Goal: Task Accomplishment & Management: Complete application form

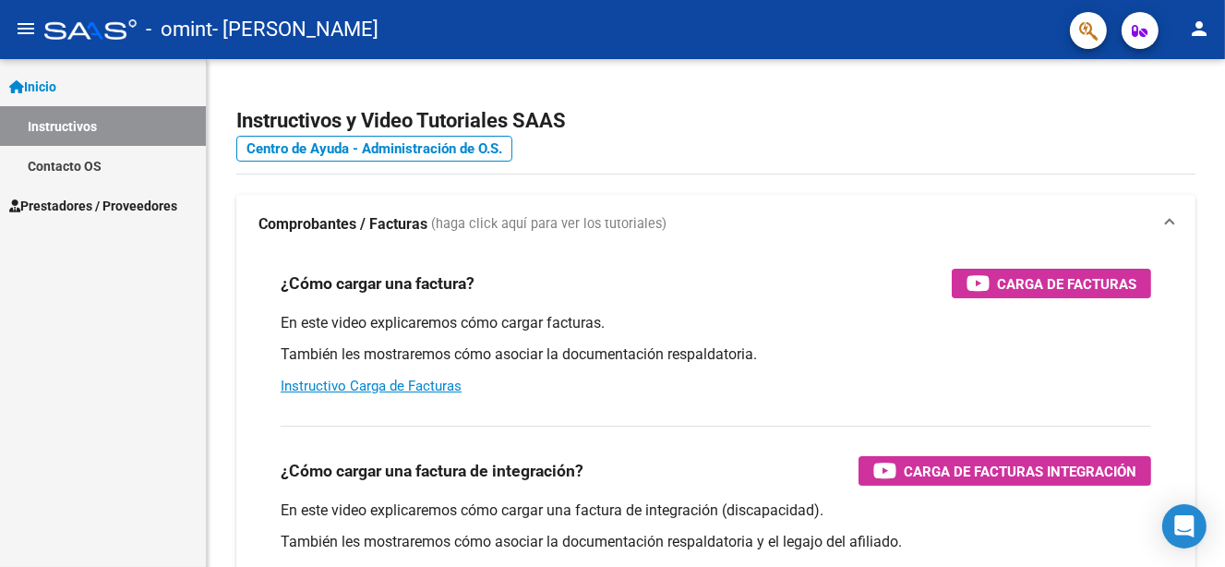
click at [74, 200] on span "Prestadores / Proveedores" at bounding box center [93, 206] width 168 height 20
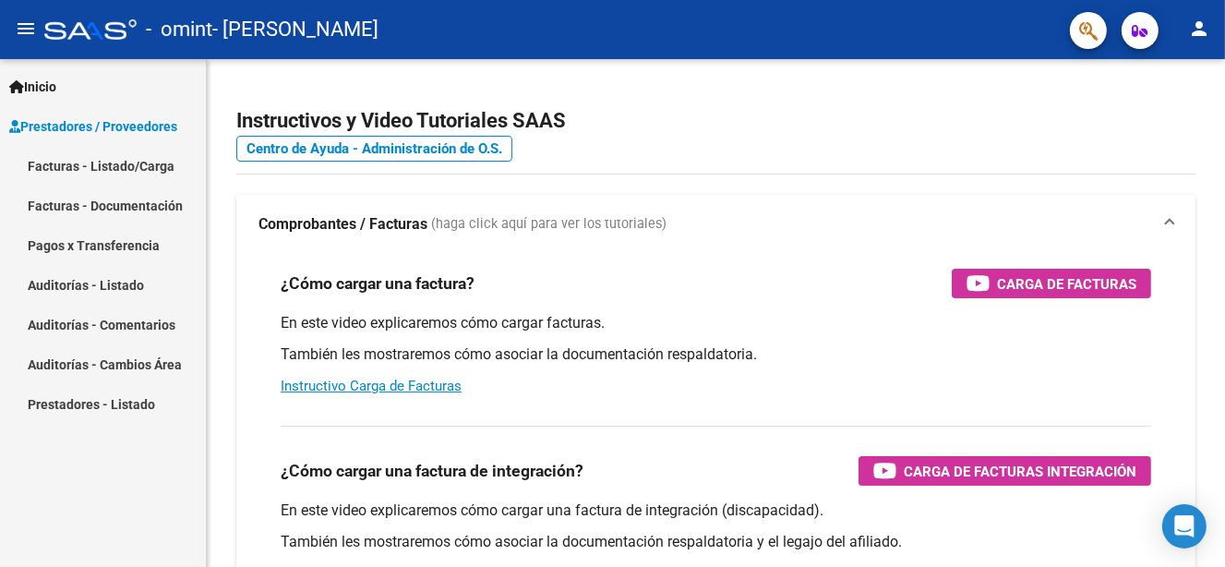
click at [89, 164] on link "Facturas - Listado/Carga" at bounding box center [103, 166] width 206 height 40
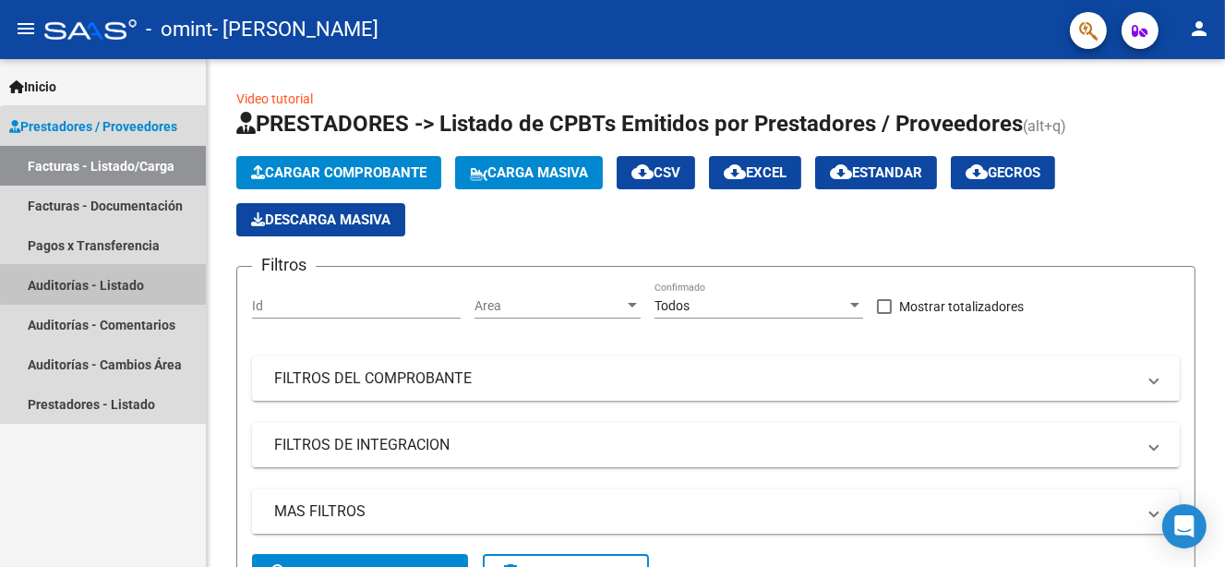
click at [105, 283] on link "Auditorías - Listado" at bounding box center [103, 285] width 206 height 40
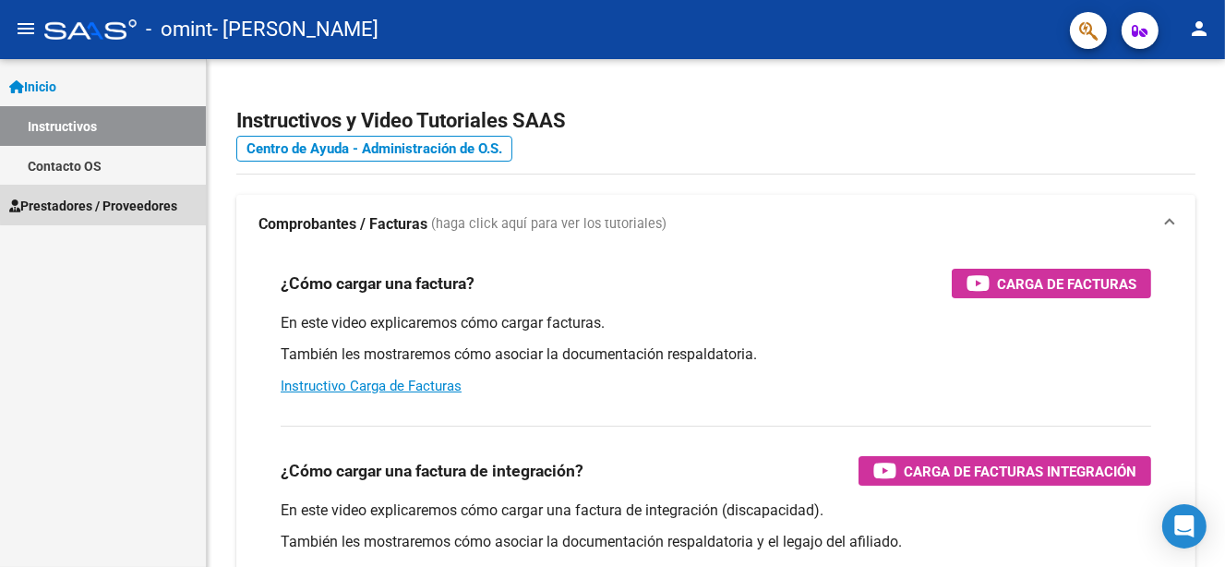
click at [131, 199] on span "Prestadores / Proveedores" at bounding box center [93, 206] width 168 height 20
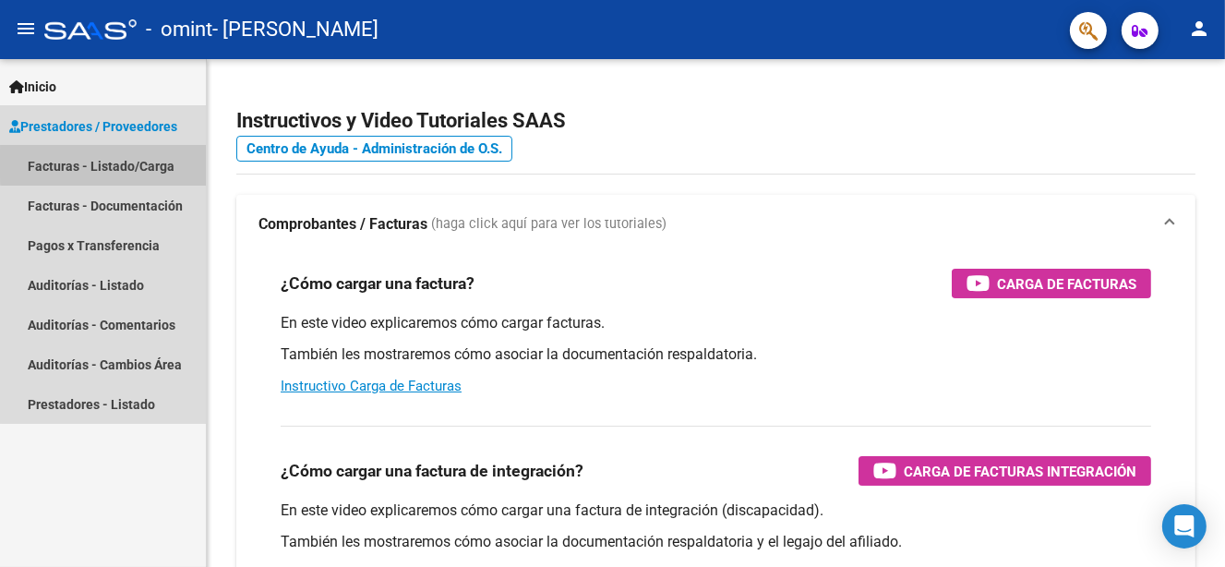
click at [127, 163] on link "Facturas - Listado/Carga" at bounding box center [103, 166] width 206 height 40
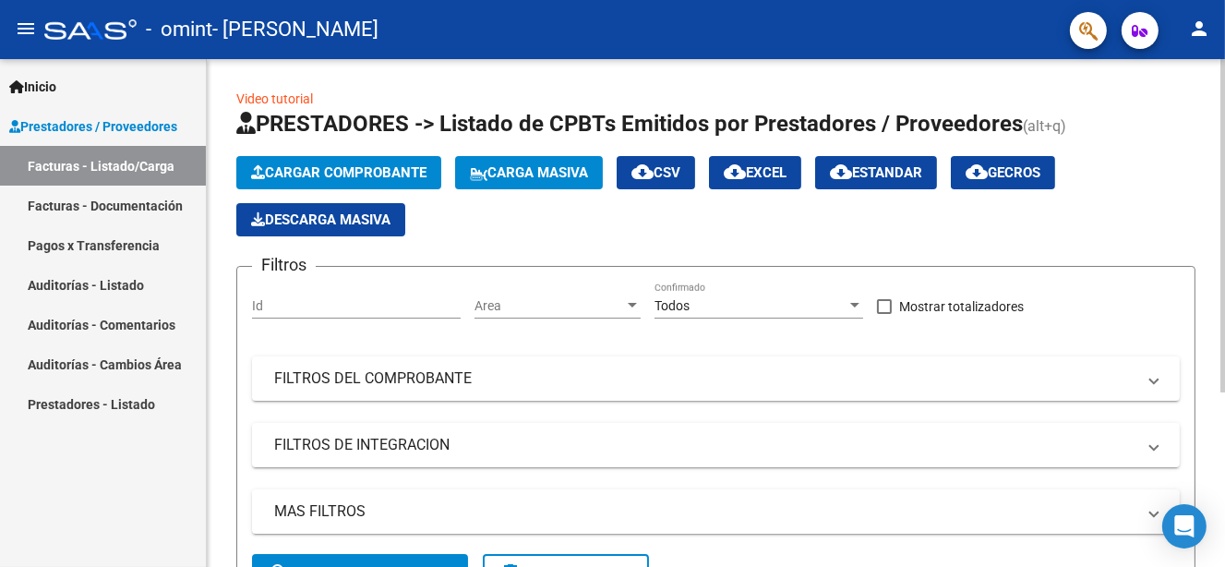
scroll to position [92, 0]
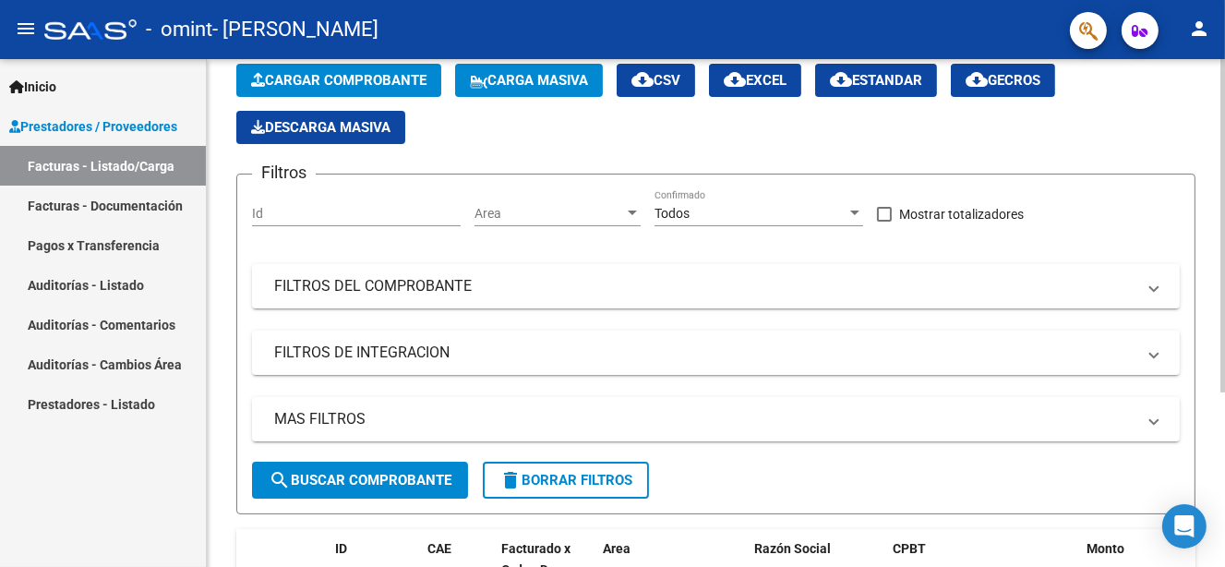
click at [392, 77] on span "Cargar Comprobante" at bounding box center [338, 80] width 175 height 17
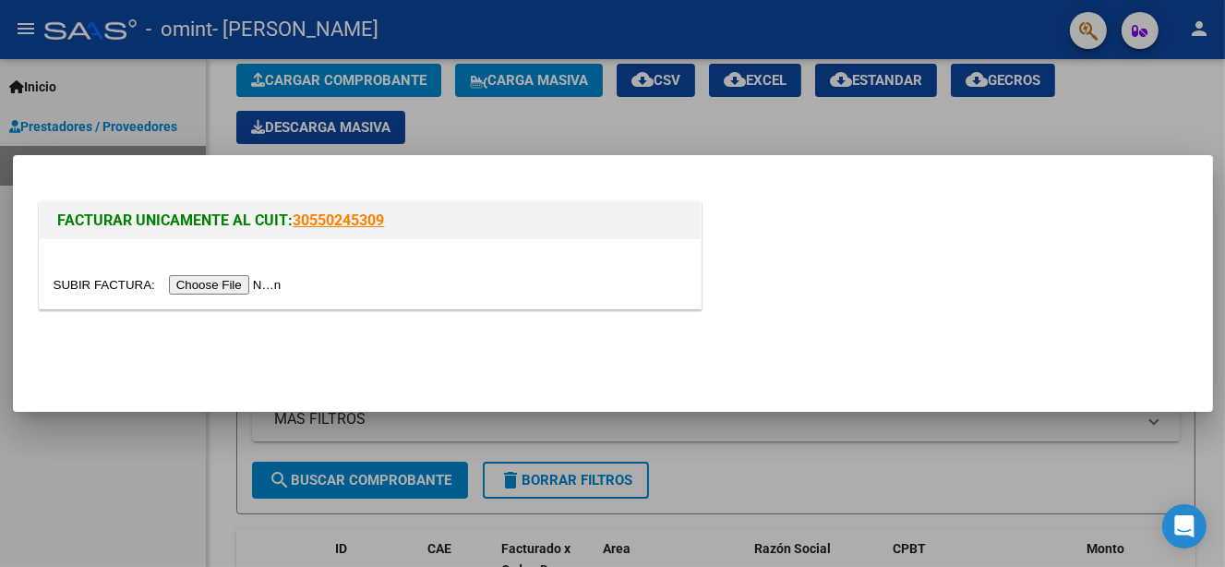
click at [219, 283] on input "file" at bounding box center [171, 284] width 234 height 19
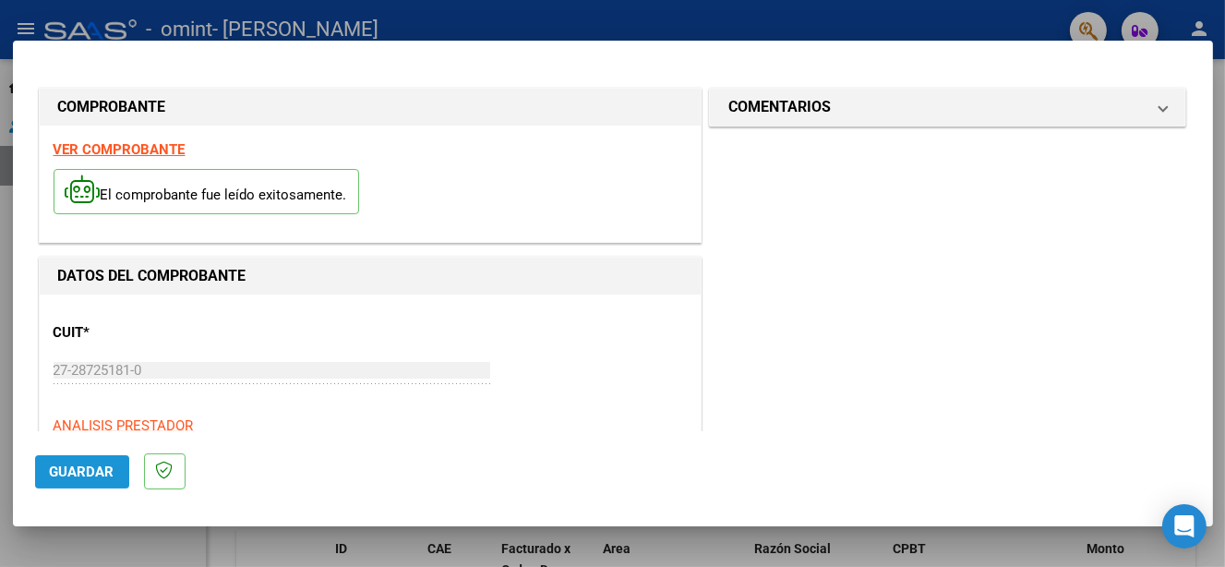
click at [93, 472] on span "Guardar" at bounding box center [82, 471] width 65 height 17
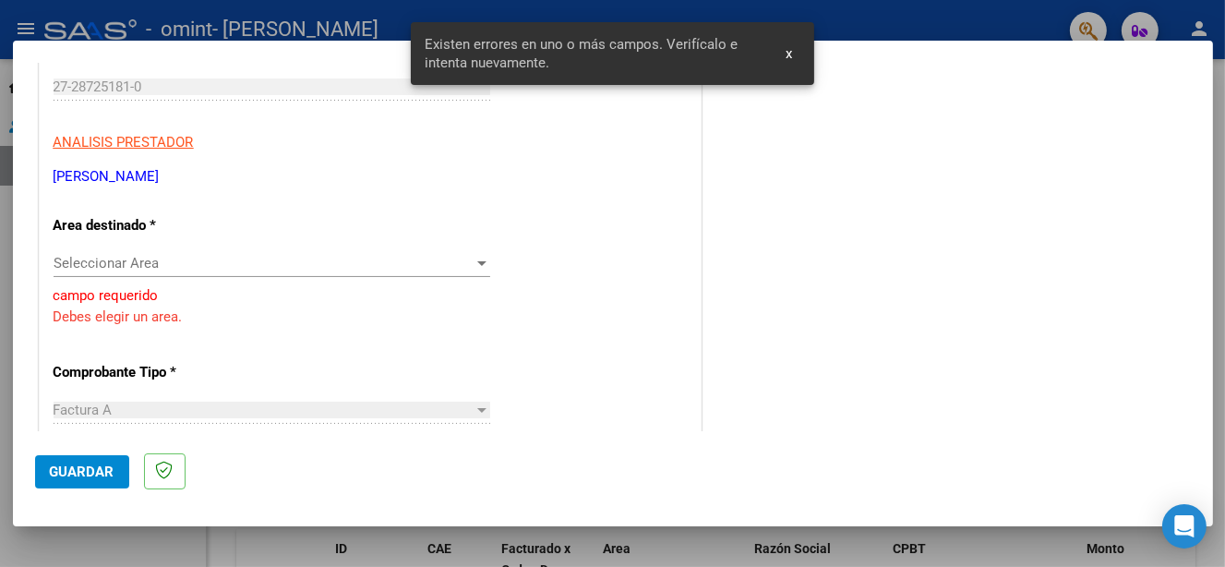
scroll to position [289, 0]
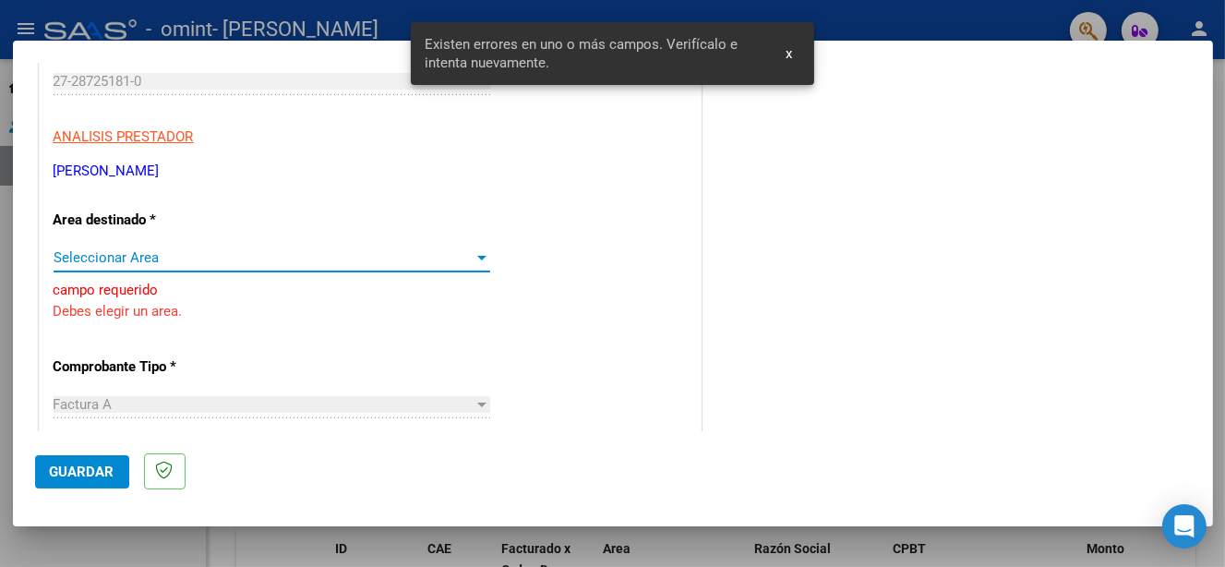
click at [474, 258] on div at bounding box center [482, 257] width 17 height 15
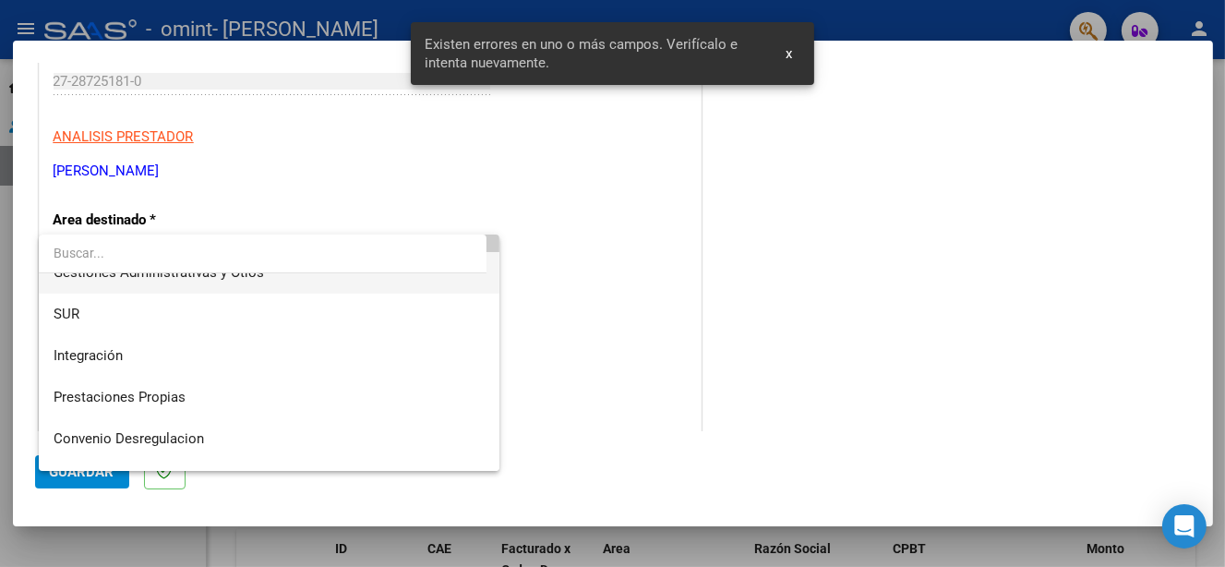
scroll to position [92, 0]
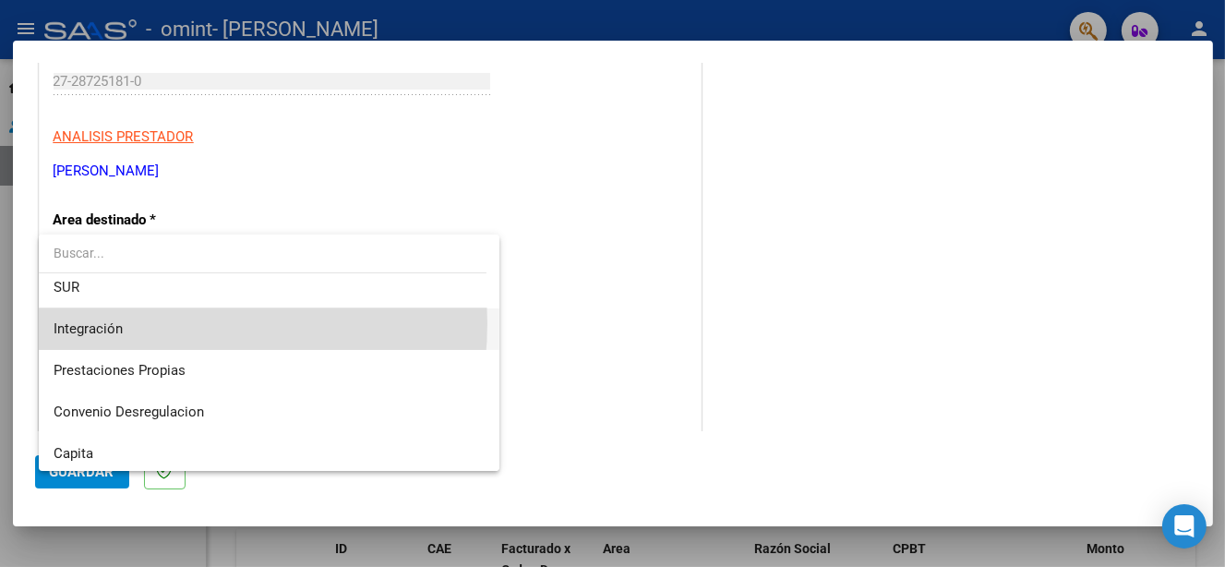
click at [131, 323] on span "Integración" at bounding box center [270, 329] width 432 height 42
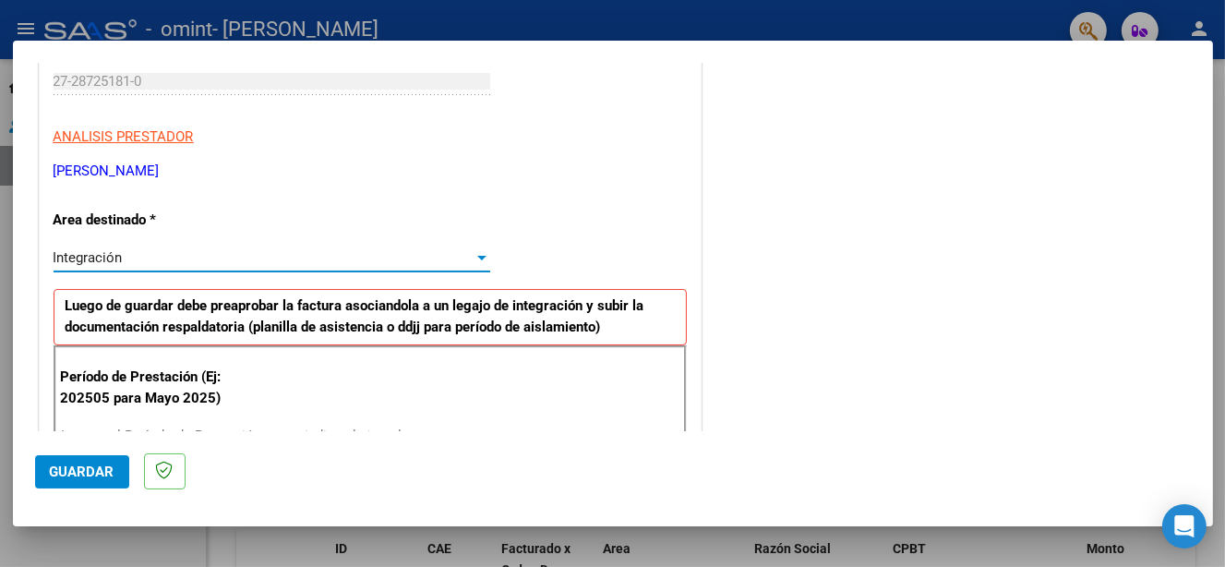
scroll to position [381, 0]
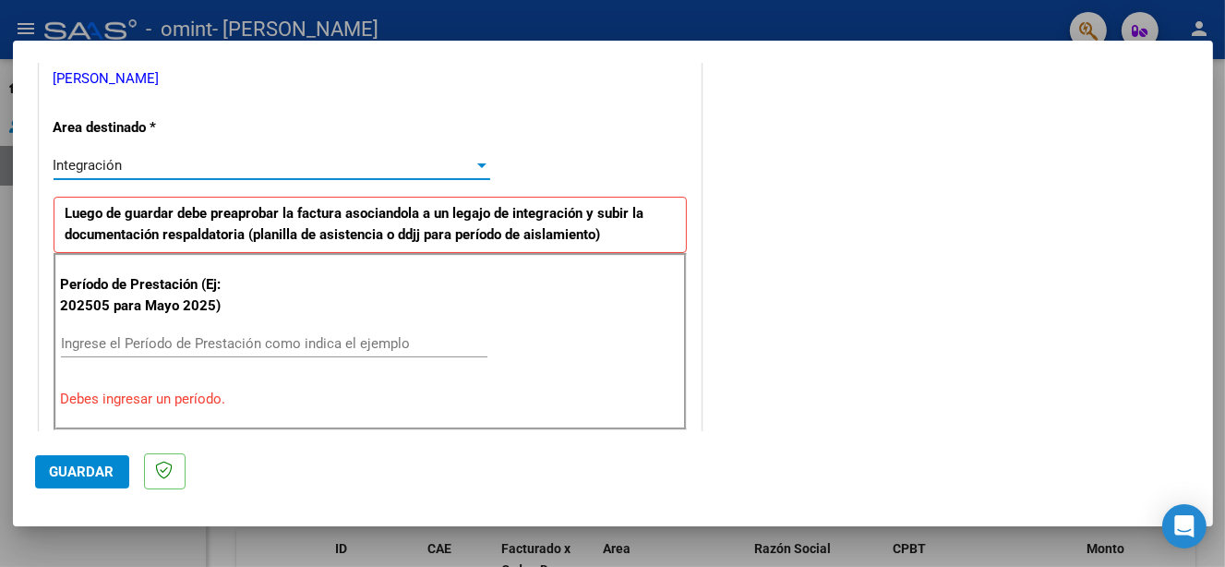
click at [288, 341] on input "Ingrese el Período de Prestación como indica el ejemplo" at bounding box center [274, 343] width 427 height 17
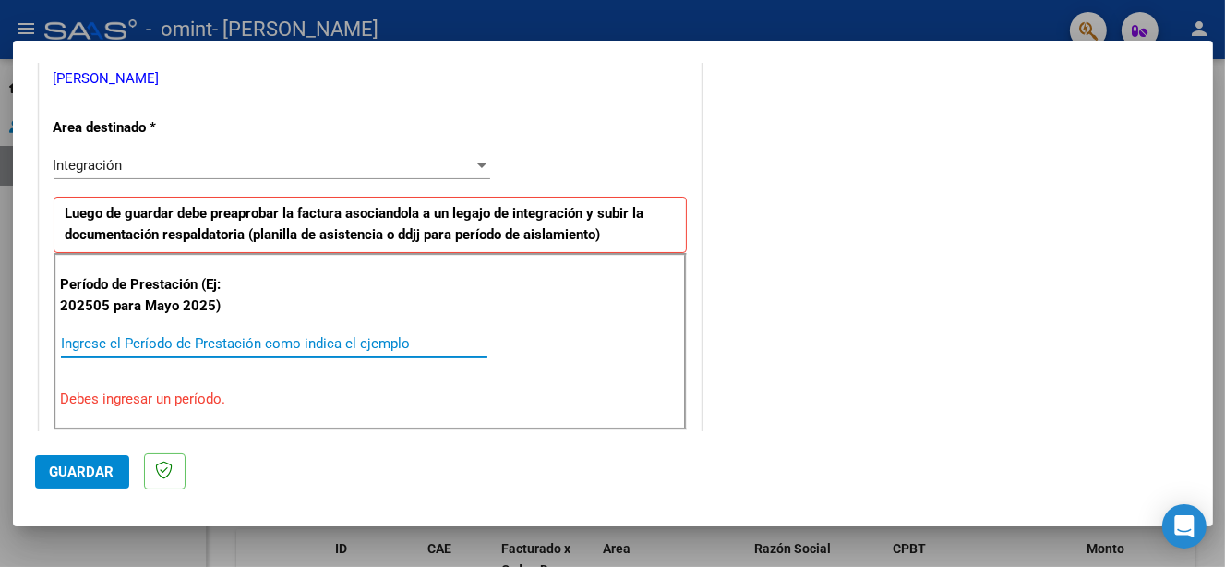
click at [287, 342] on input "Ingrese el Período de Prestación como indica el ejemplo" at bounding box center [274, 343] width 427 height 17
click at [214, 341] on input "Ingrese el Período de Prestación como indica el ejemplo" at bounding box center [274, 343] width 427 height 17
click at [246, 236] on strong "Luego de guardar debe preaprobar la factura asociandola a un legajo de integrac…" at bounding box center [355, 224] width 579 height 38
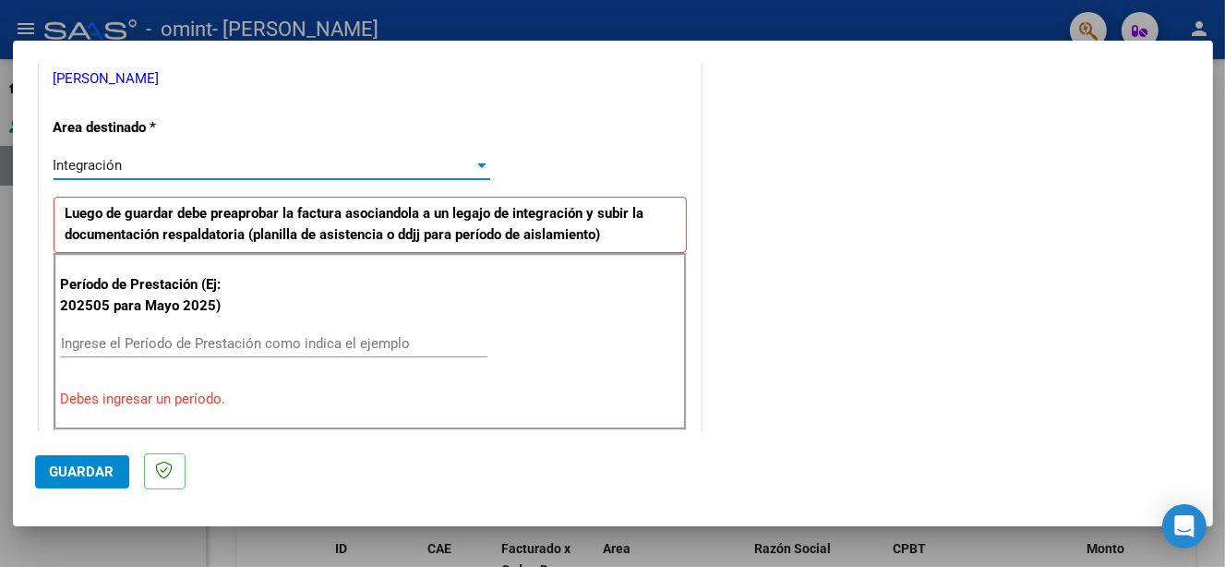
click at [302, 162] on div "Integración" at bounding box center [264, 165] width 420 height 17
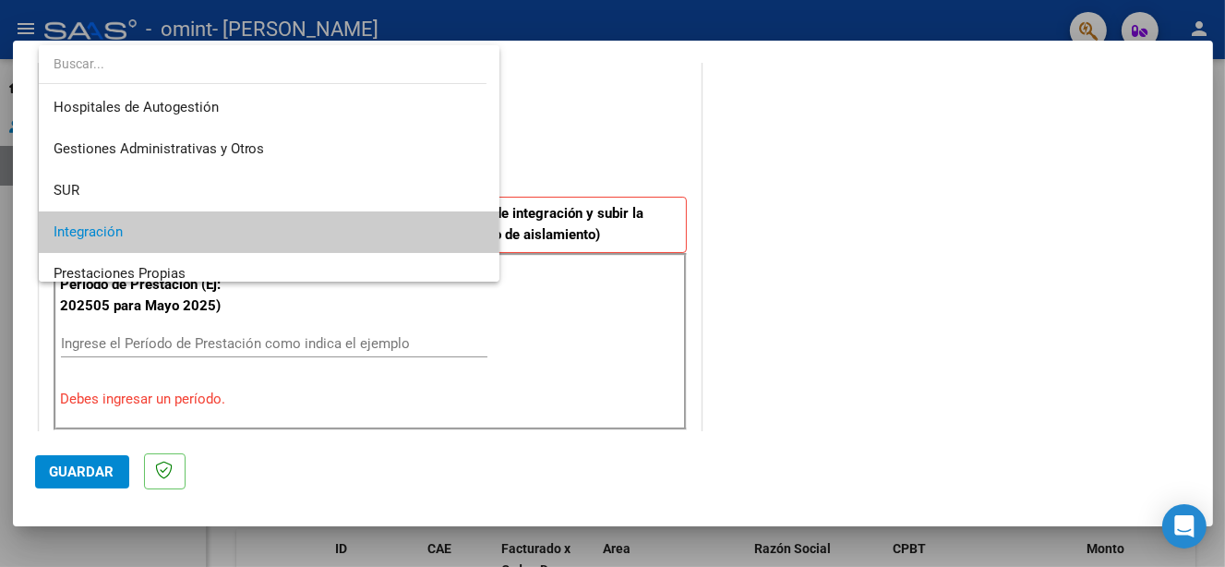
scroll to position [68, 0]
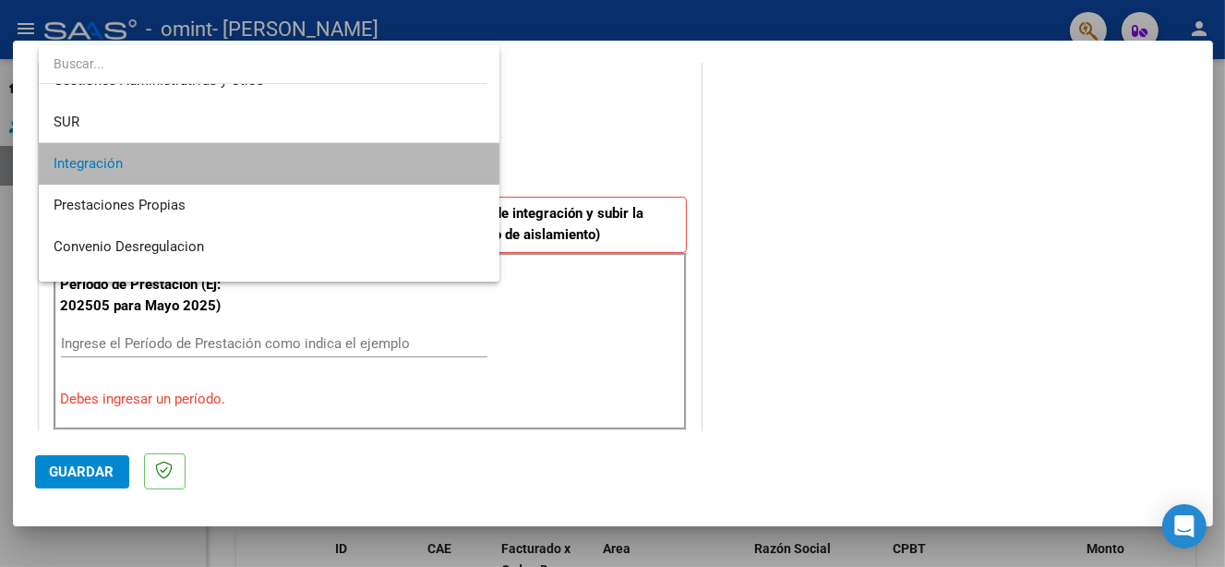
click at [350, 165] on span "Integración" at bounding box center [270, 164] width 432 height 42
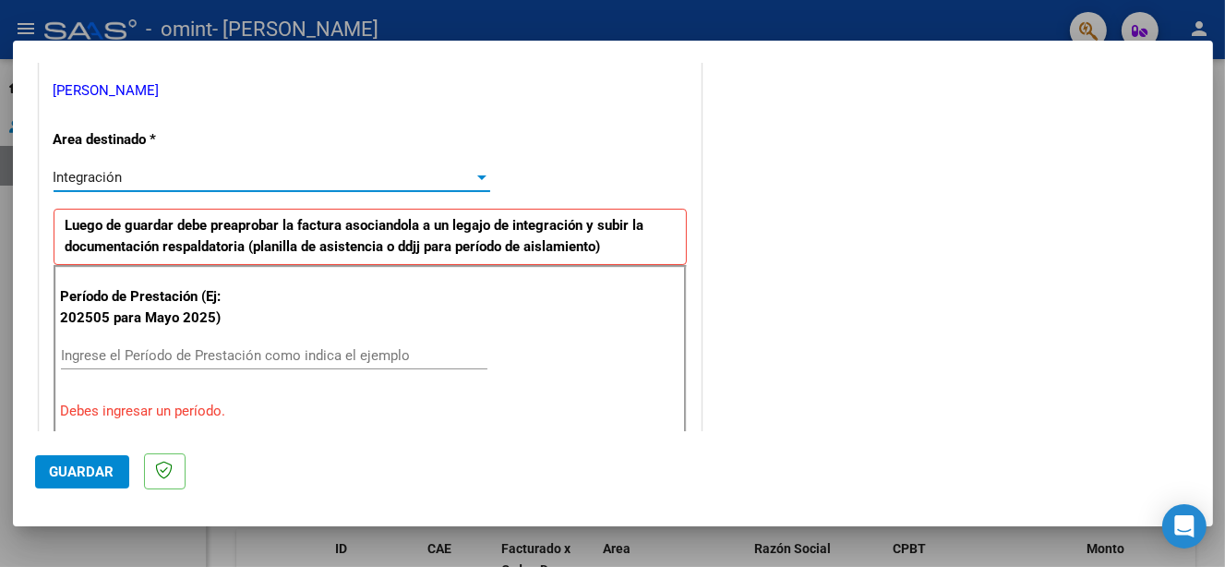
scroll to position [462, 0]
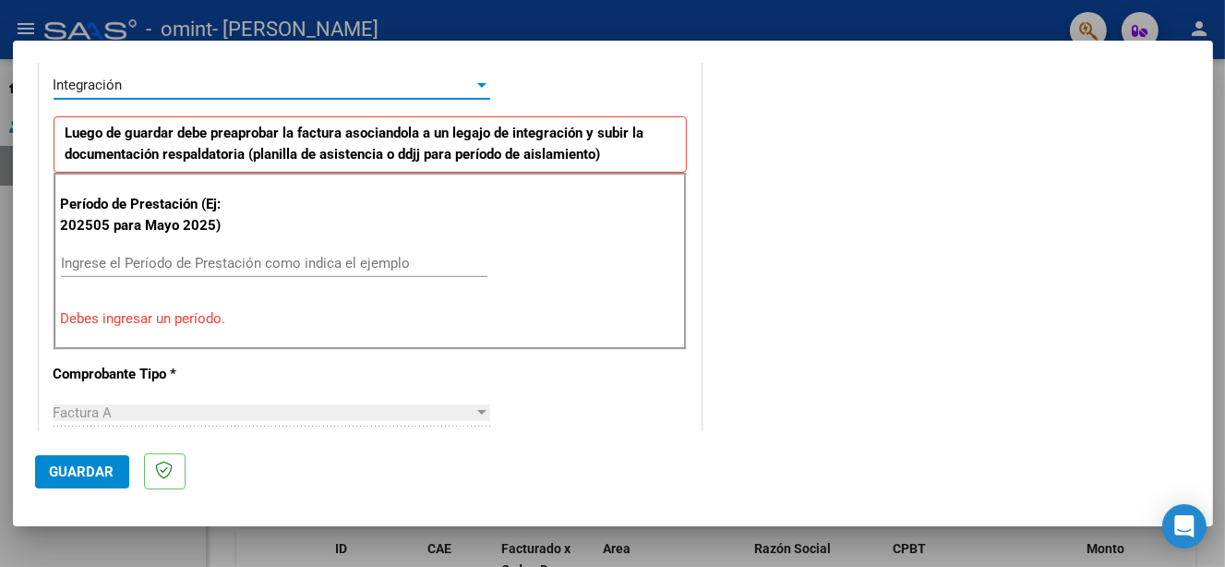
click at [277, 267] on input "Ingrese el Período de Prestación como indica el ejemplo" at bounding box center [274, 263] width 427 height 17
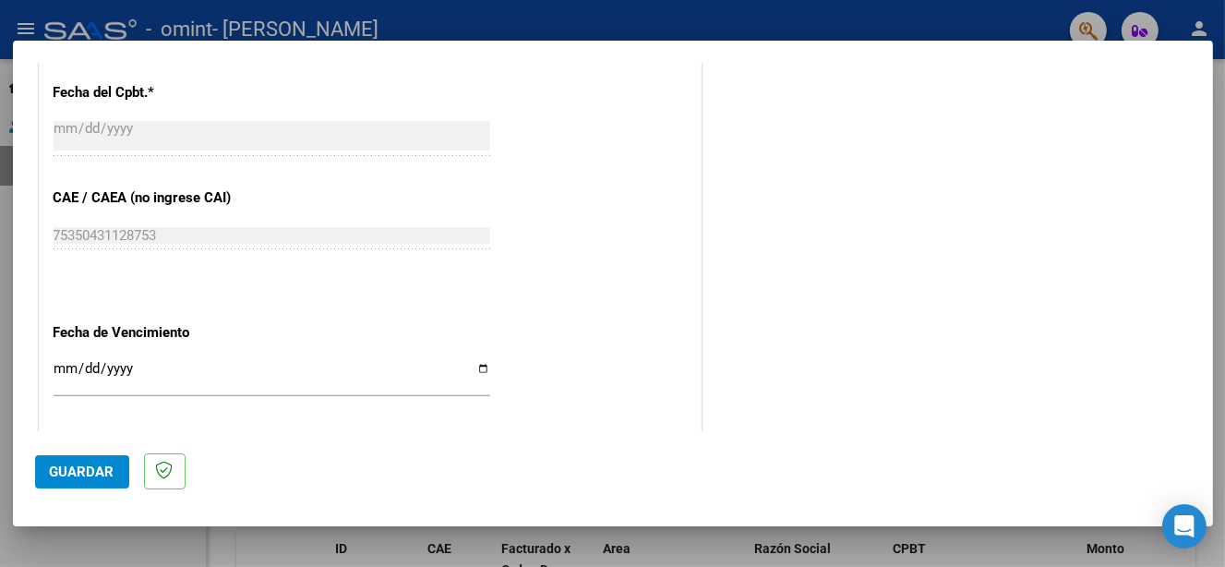
scroll to position [1161, 0]
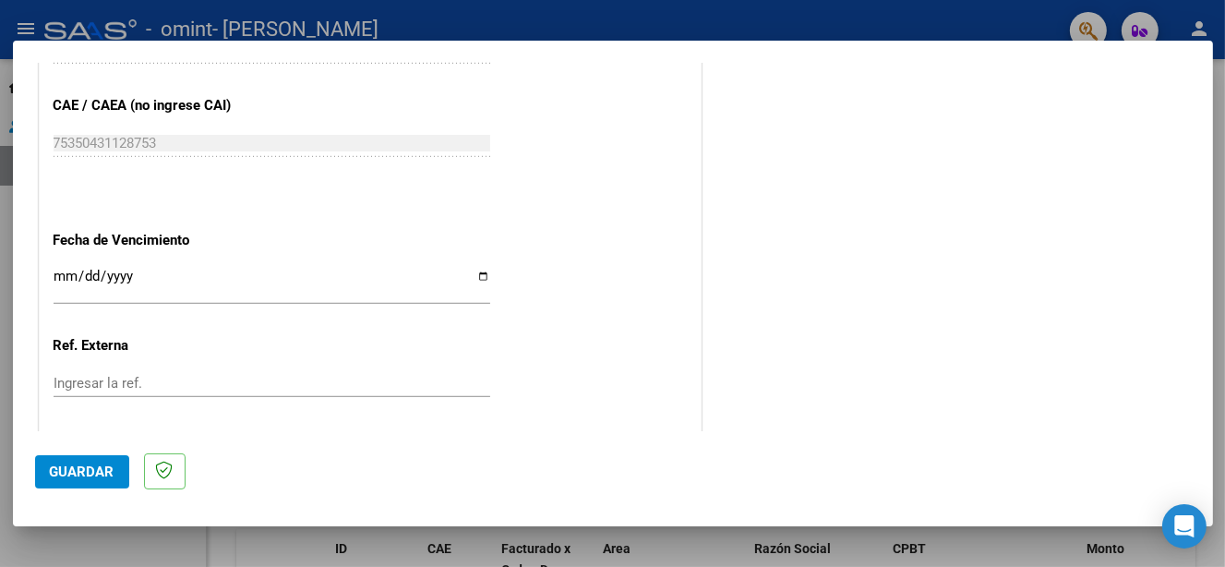
type input "202508"
click at [483, 277] on input "Ingresar la fecha" at bounding box center [272, 284] width 437 height 30
type input "[DATE]"
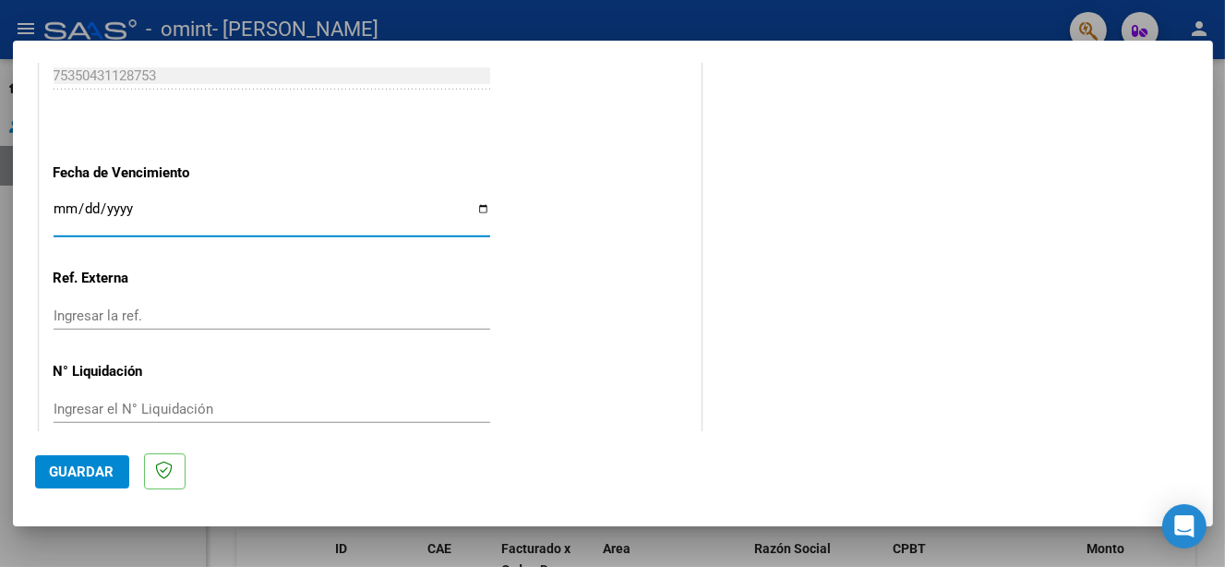
scroll to position [1254, 0]
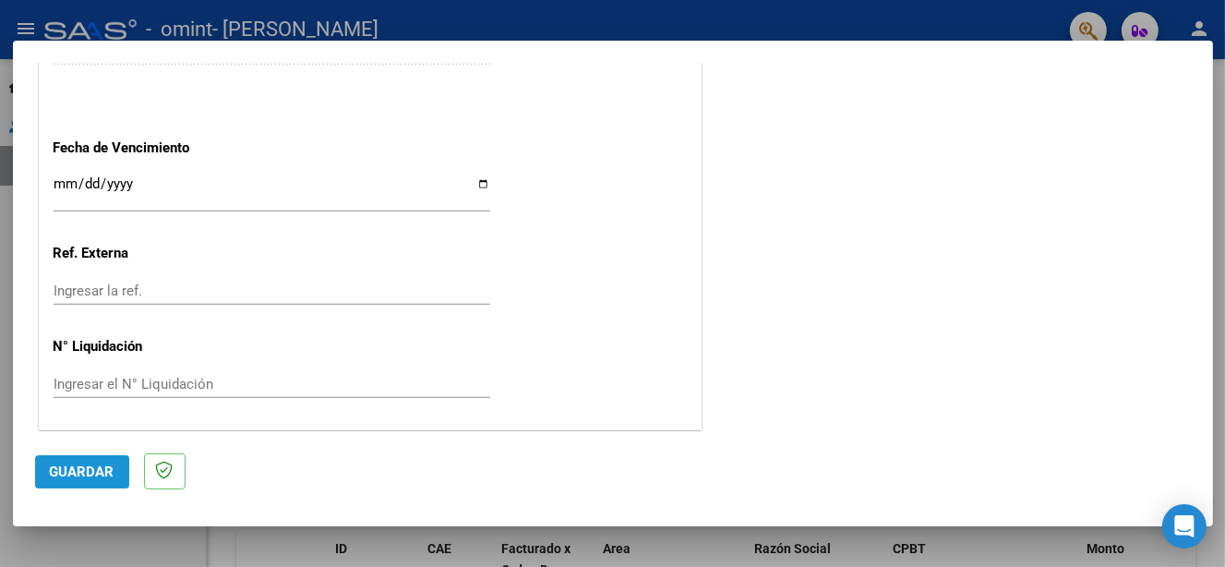
click at [56, 474] on span "Guardar" at bounding box center [82, 471] width 65 height 17
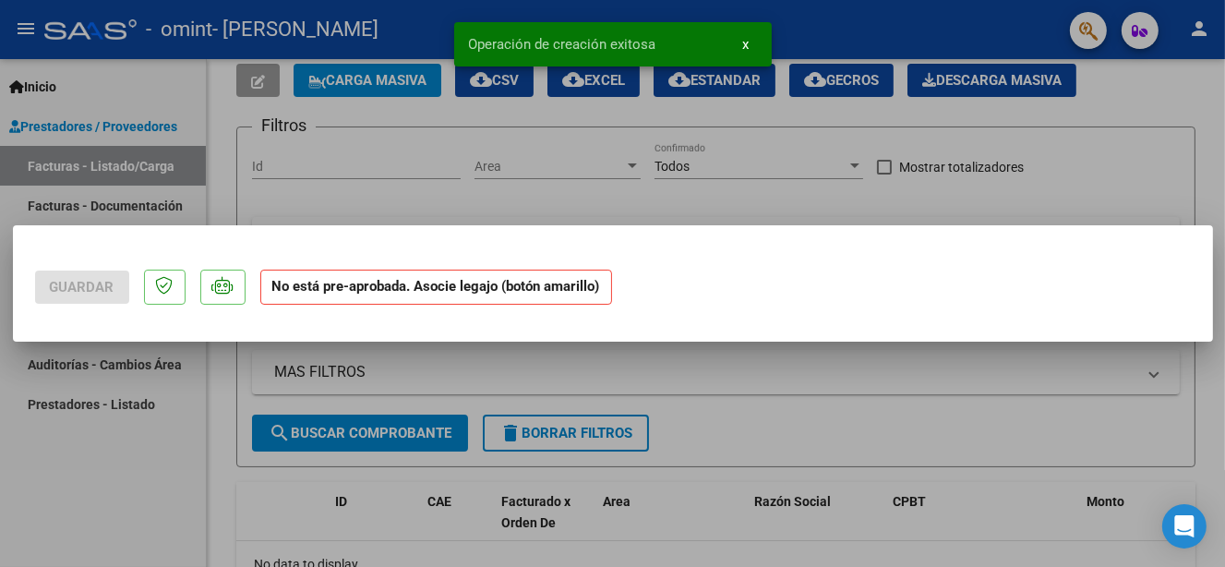
scroll to position [0, 0]
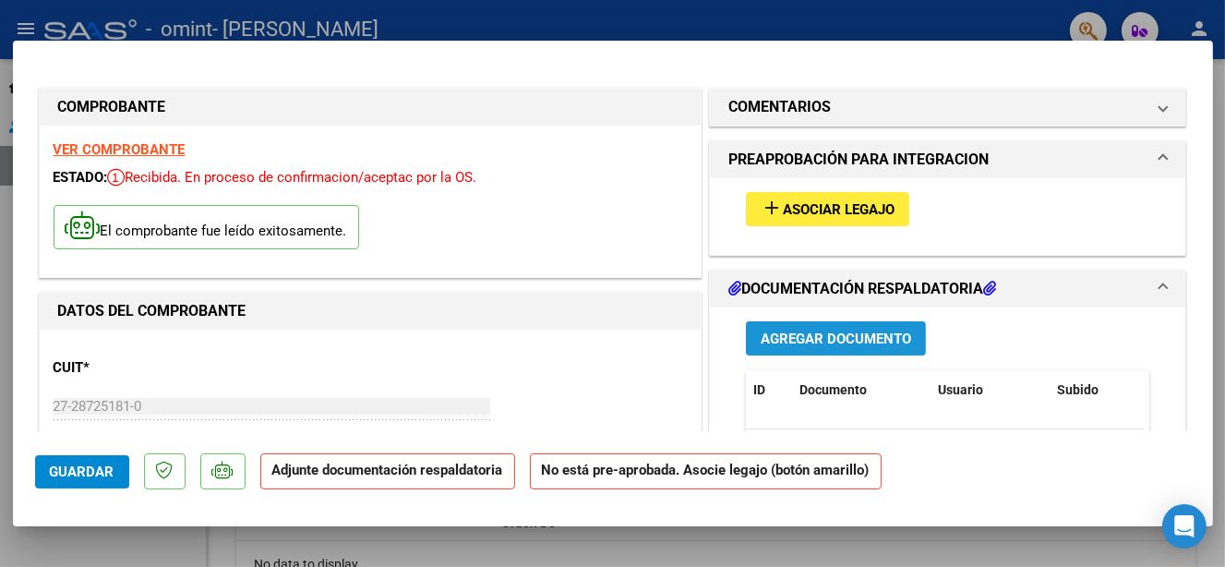
click at [826, 337] on span "Agregar Documento" at bounding box center [836, 339] width 150 height 17
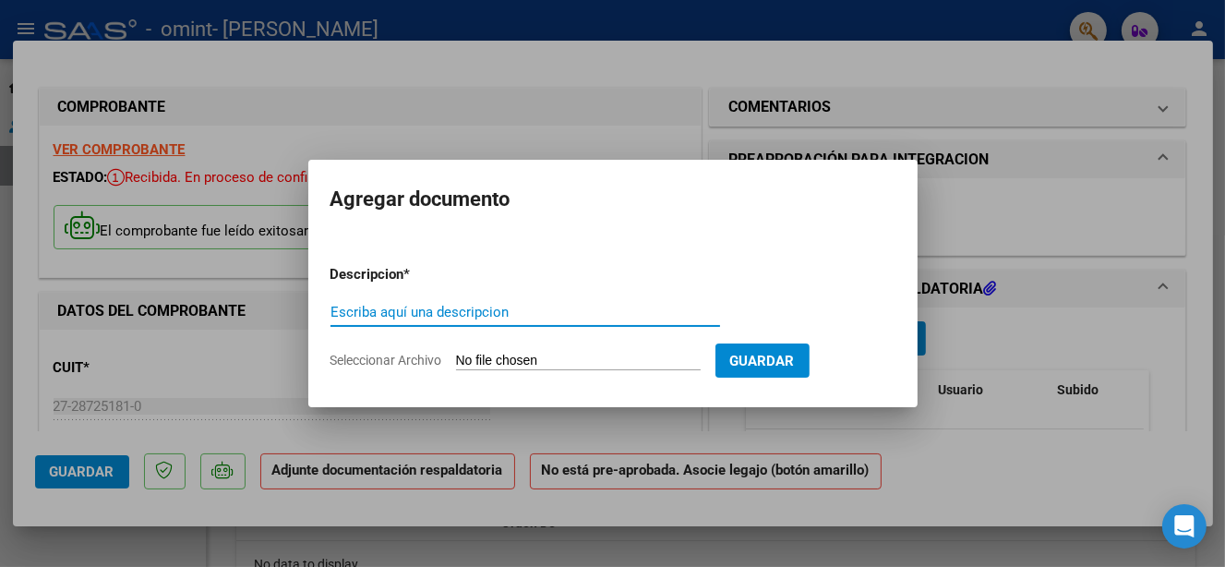
click at [531, 357] on input "Seleccionar Archivo" at bounding box center [578, 362] width 245 height 18
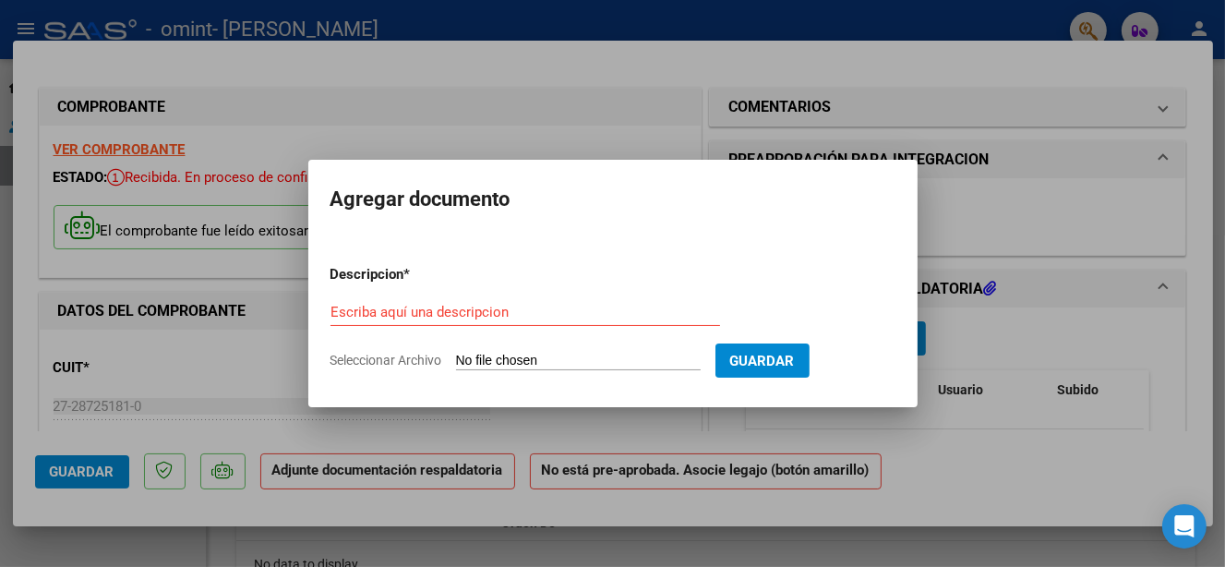
type input "C:\fakepath\[PERSON_NAME] [PERSON_NAME] AGOSTO.jpg"
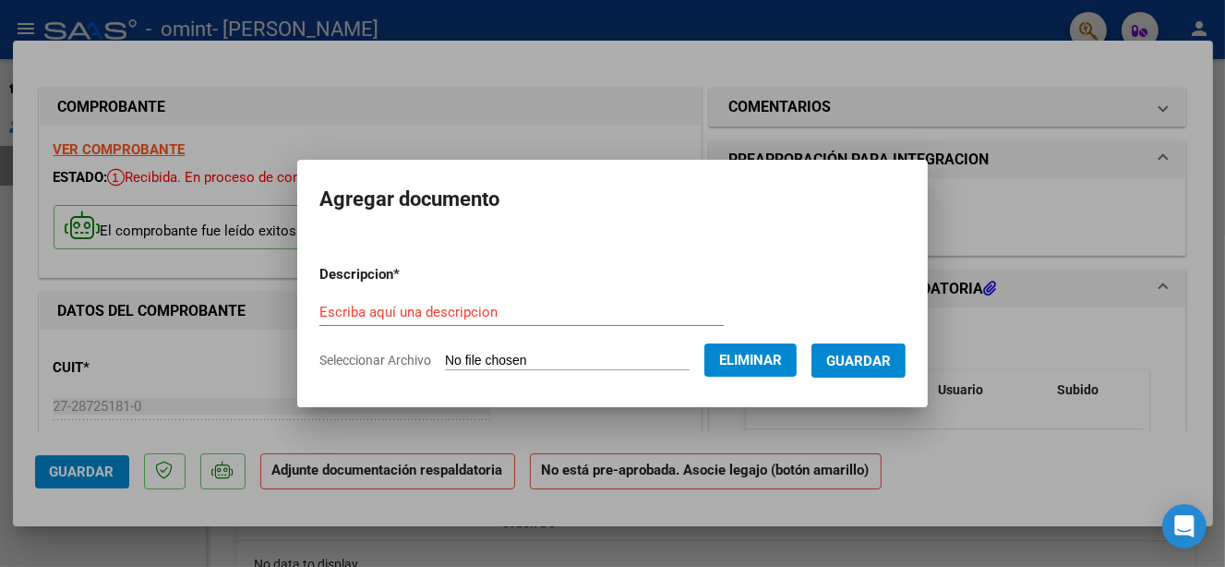
click at [427, 307] on input "Escriba aquí una descripcion" at bounding box center [521, 312] width 404 height 17
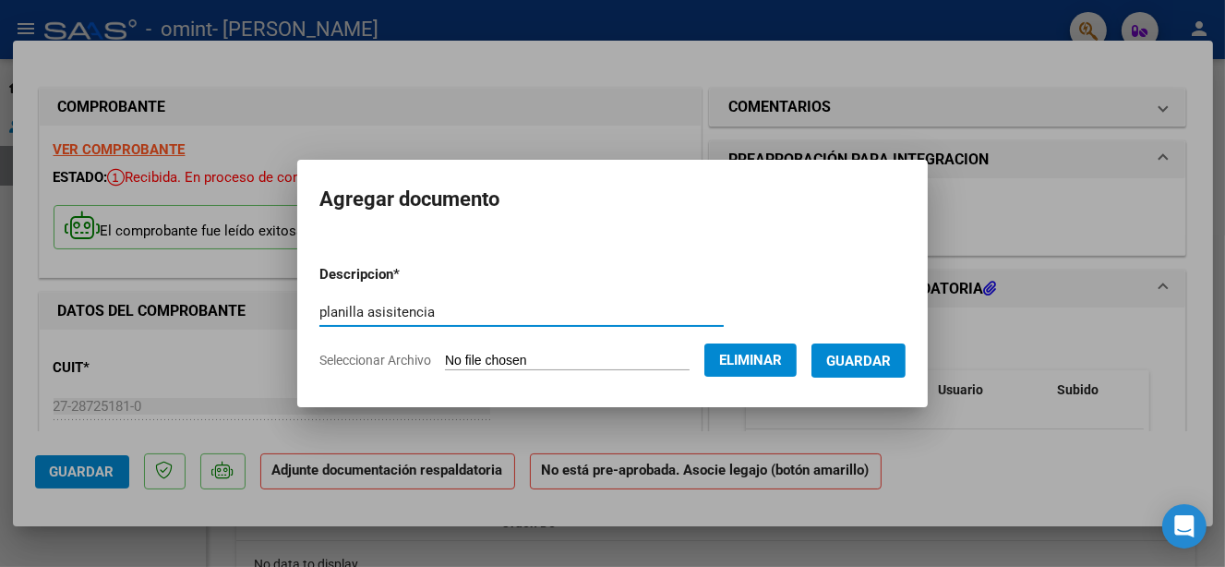
type input "planilla asisitencia"
click at [869, 360] on span "Guardar" at bounding box center [858, 361] width 65 height 17
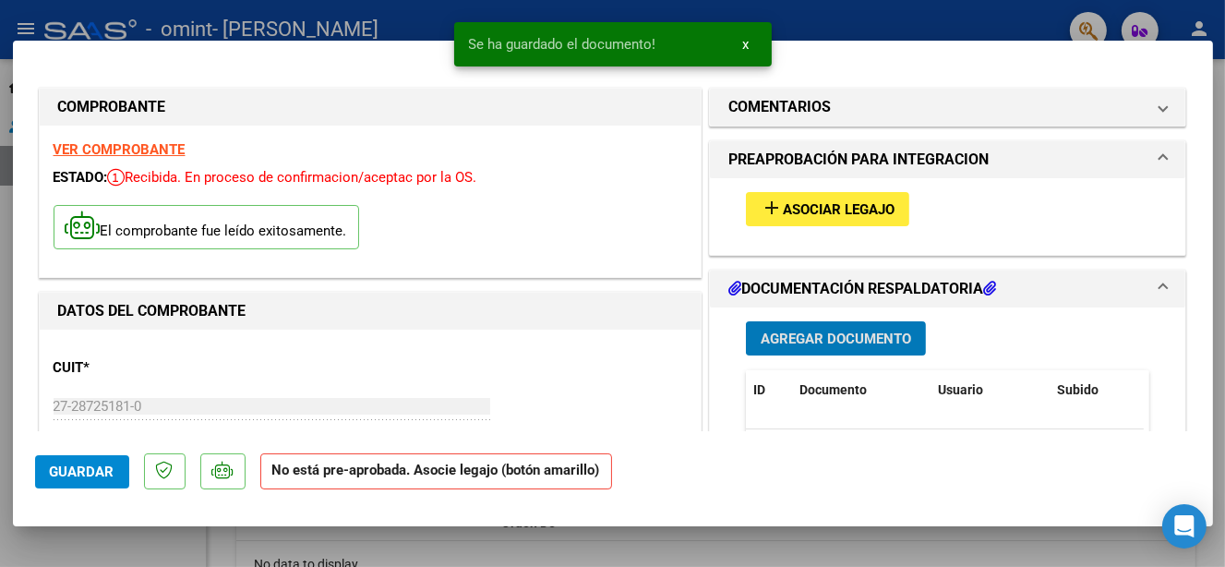
click at [834, 205] on span "Asociar Legajo" at bounding box center [839, 209] width 112 height 17
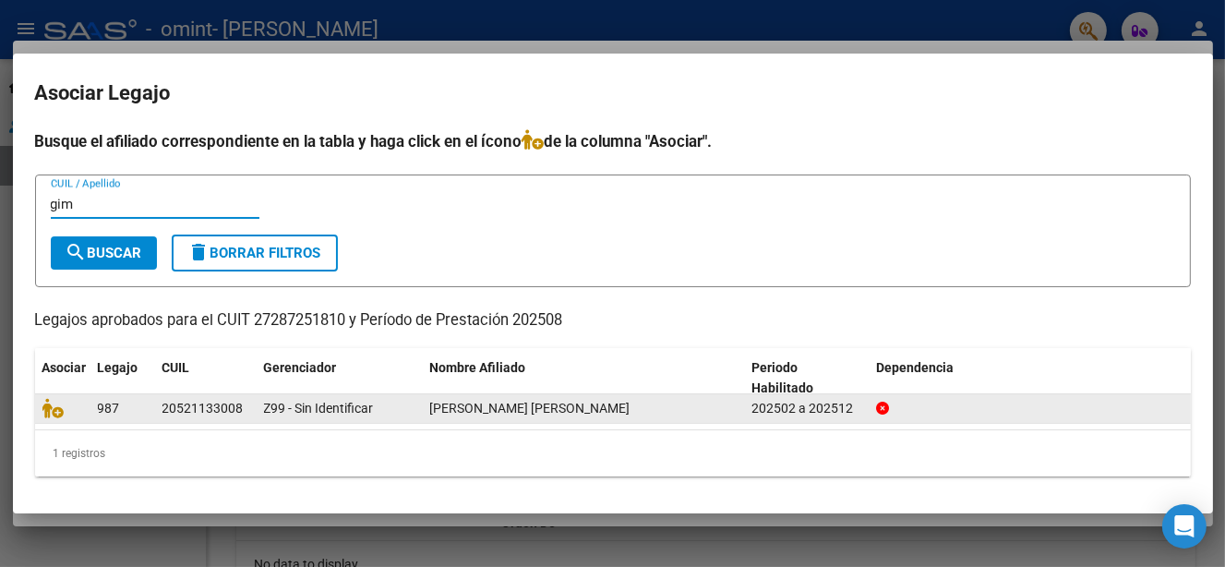
type input "gim"
click at [603, 412] on span "[PERSON_NAME] [PERSON_NAME]" at bounding box center [530, 408] width 200 height 15
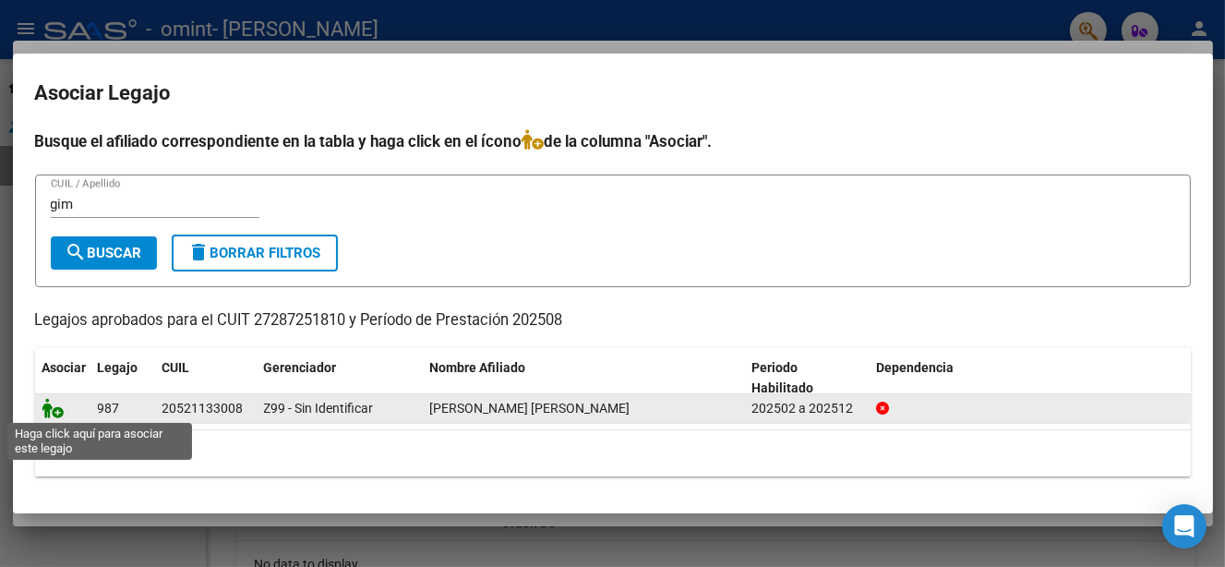
click at [51, 409] on icon at bounding box center [53, 408] width 22 height 20
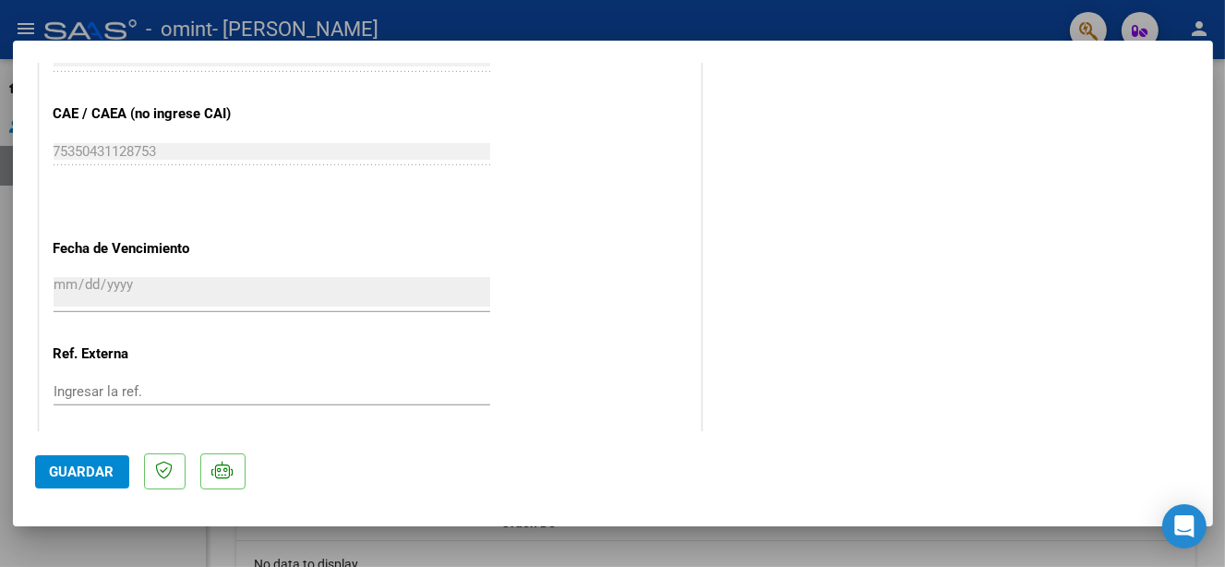
scroll to position [1281, 0]
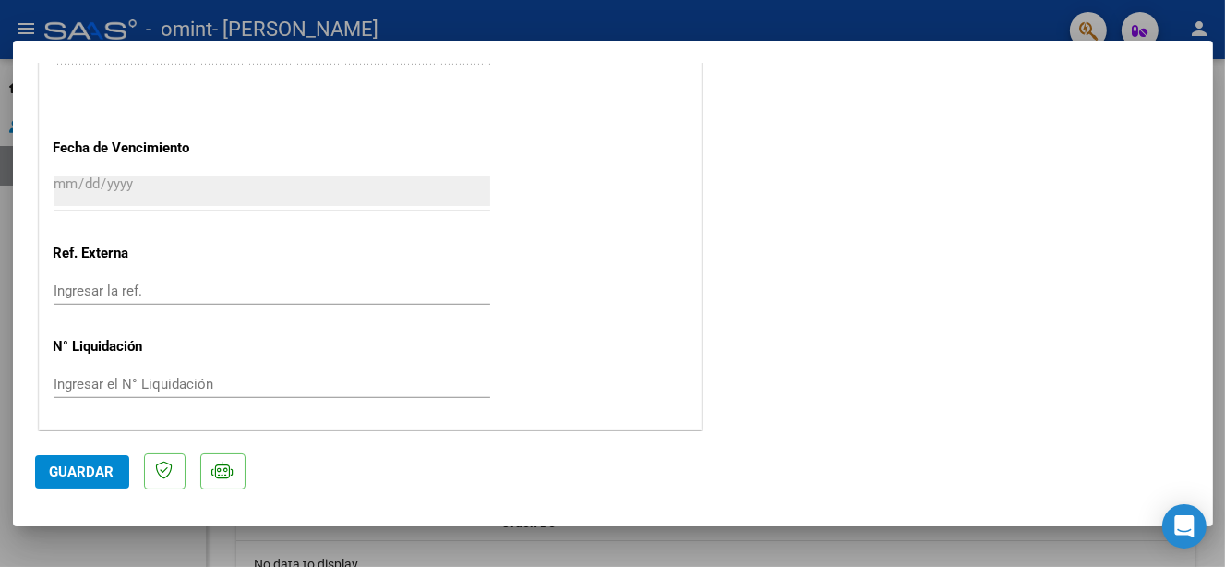
click at [102, 467] on span "Guardar" at bounding box center [82, 471] width 65 height 17
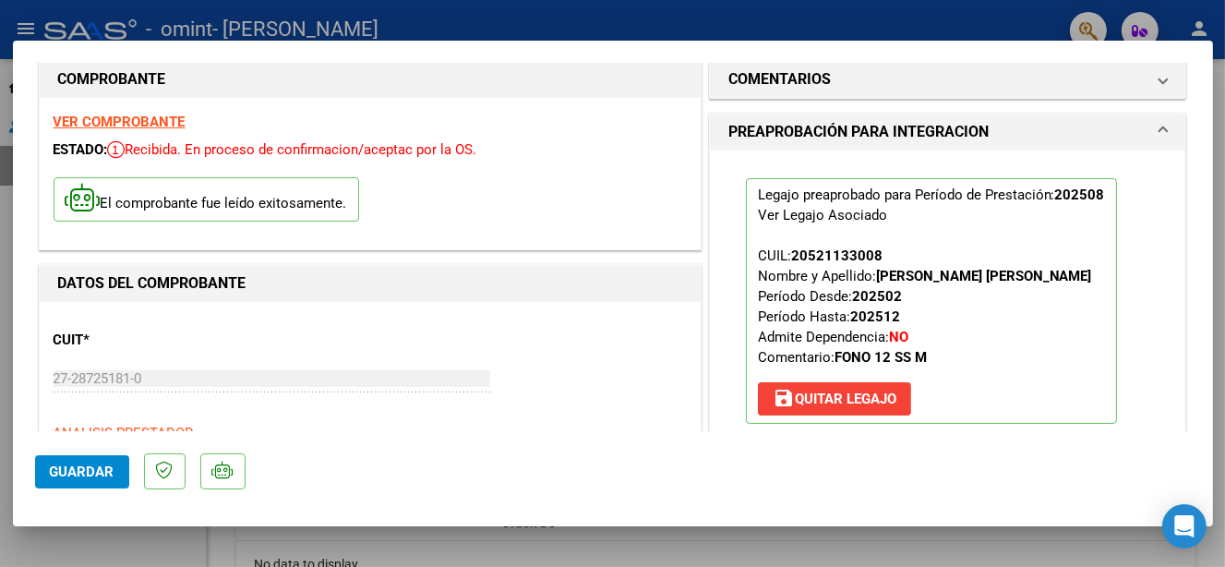
scroll to position [0, 0]
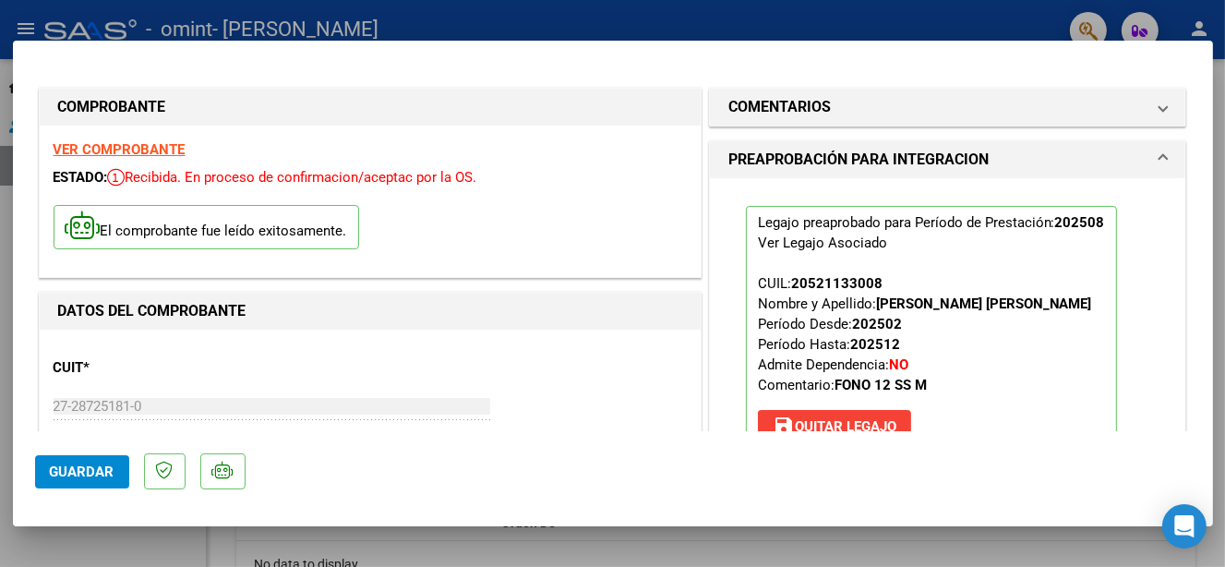
click at [611, 26] on div at bounding box center [612, 283] width 1225 height 567
type input "$ 0,00"
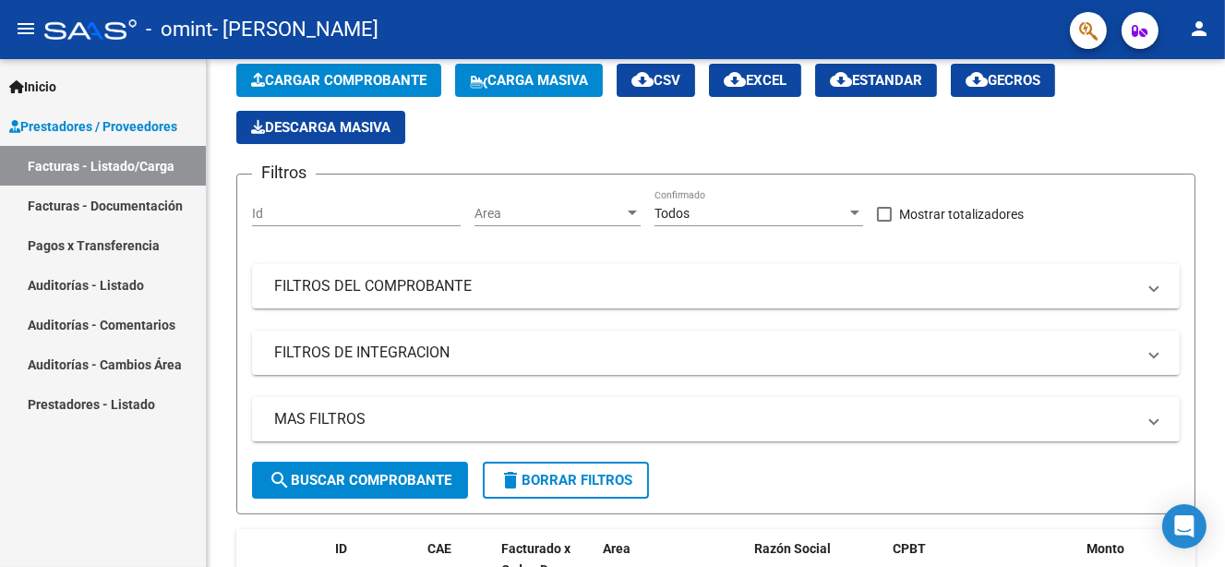
click at [102, 198] on link "Facturas - Documentación" at bounding box center [103, 206] width 206 height 40
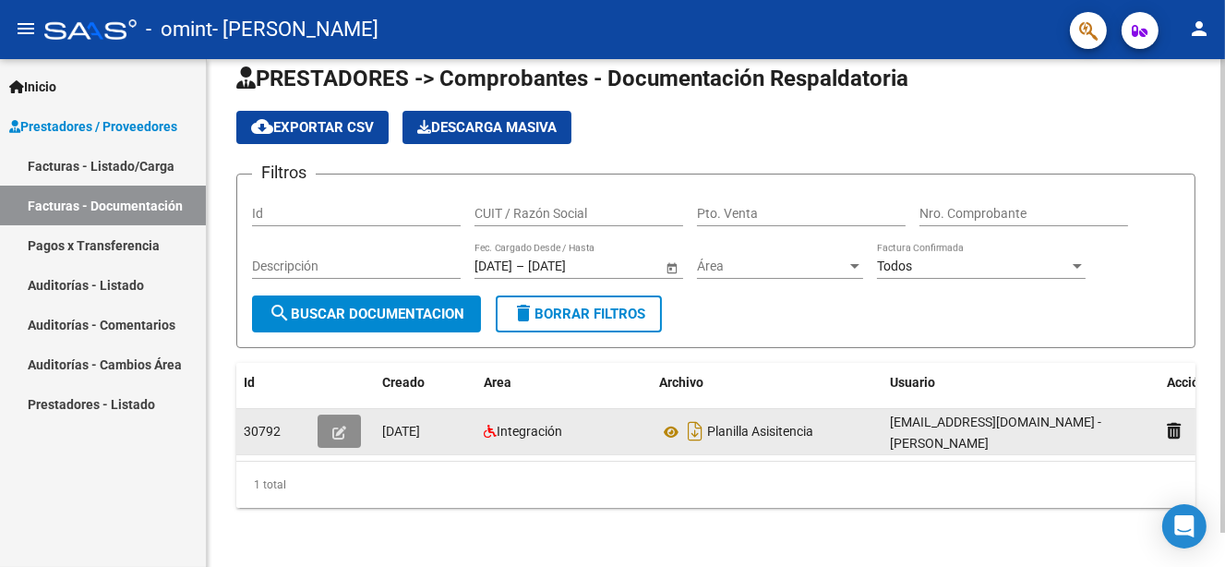
click at [332, 426] on icon "button" at bounding box center [339, 433] width 14 height 14
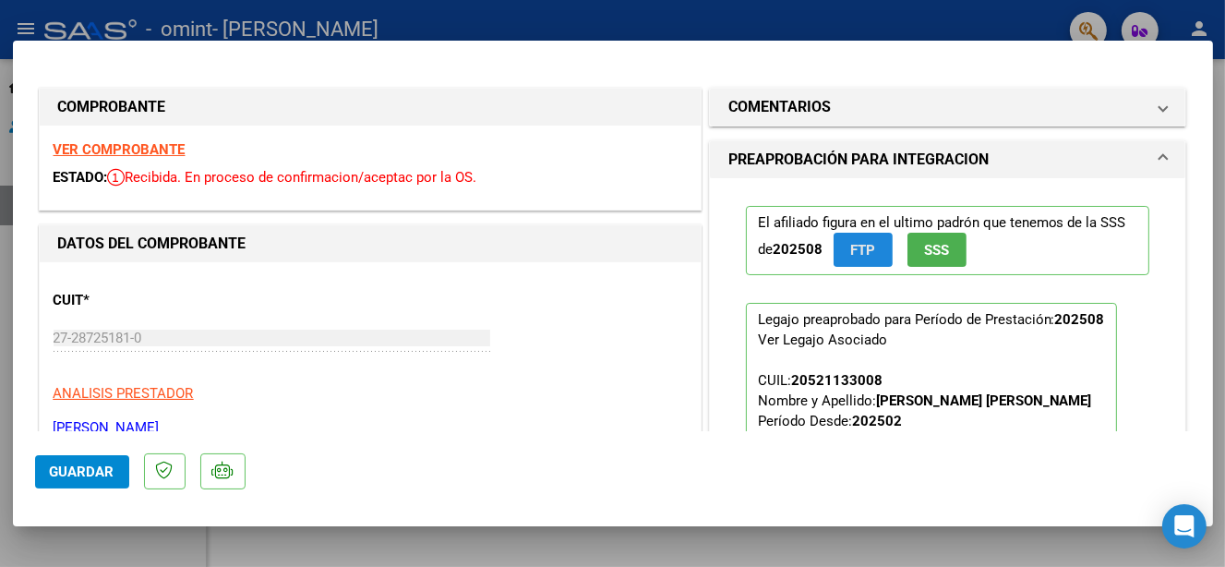
click at [860, 249] on span "FTP" at bounding box center [862, 250] width 25 height 17
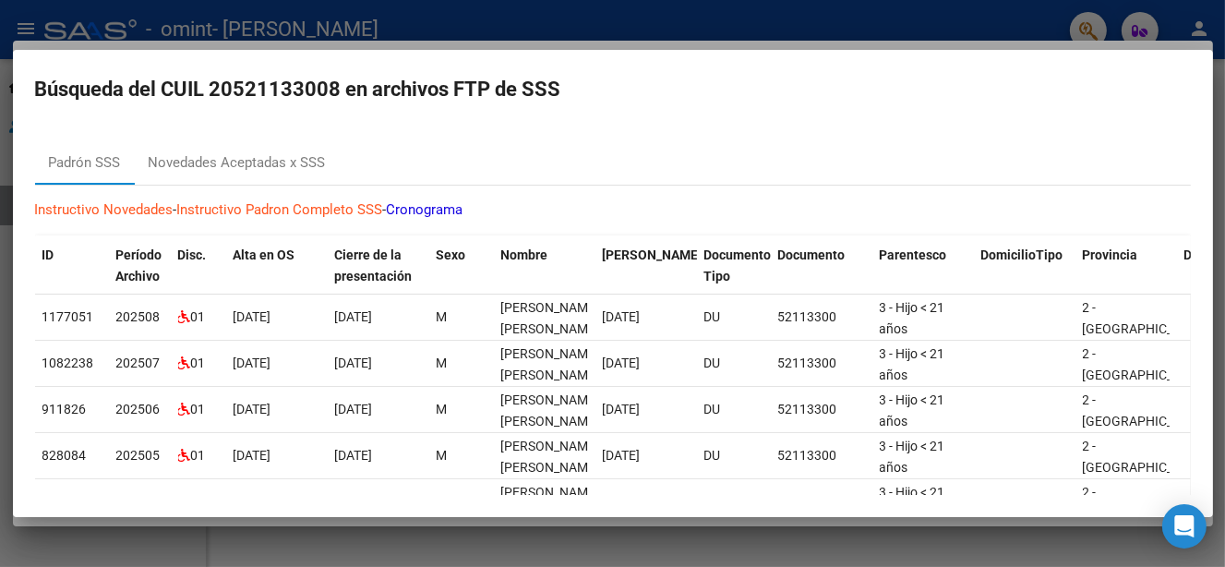
click at [673, 11] on div at bounding box center [612, 283] width 1225 height 567
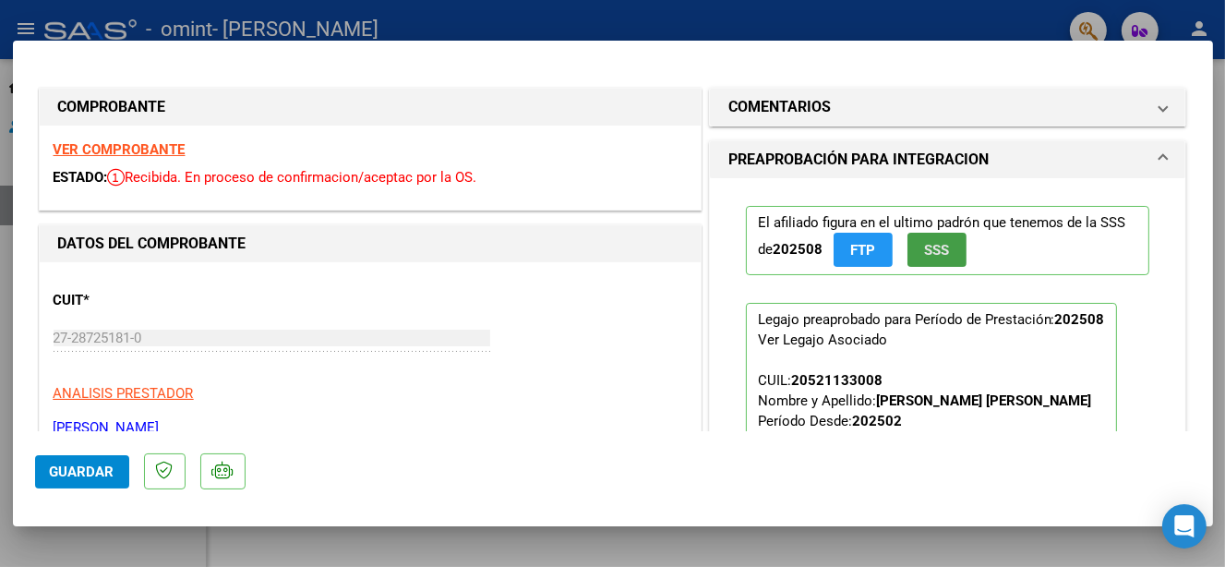
click at [929, 247] on span "SSS" at bounding box center [936, 250] width 25 height 17
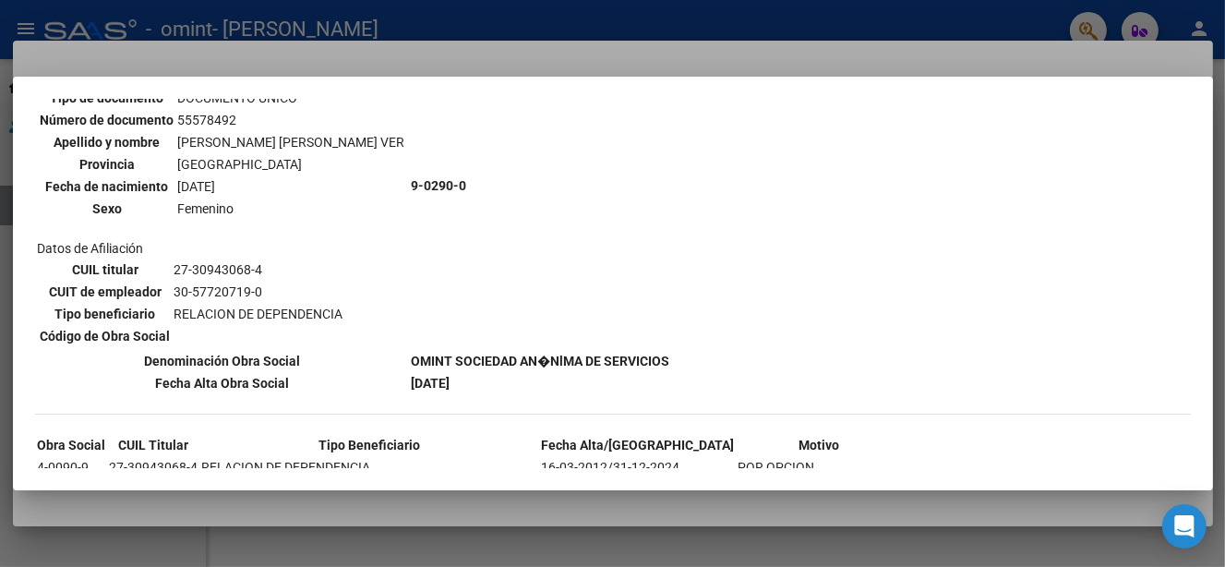
scroll to position [1257, 0]
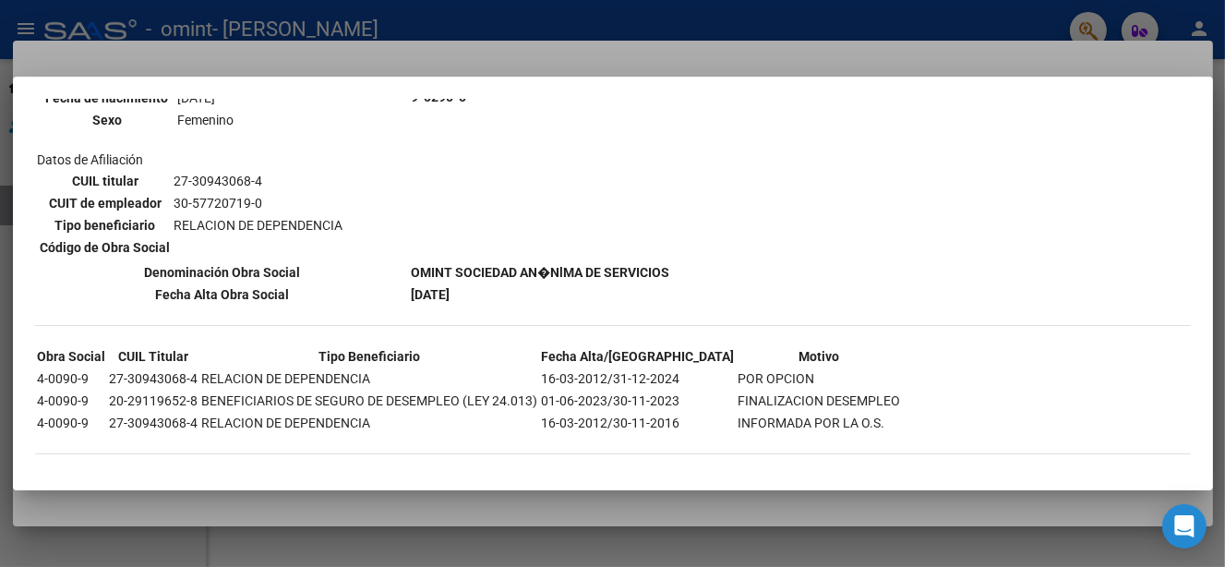
click at [716, 23] on div at bounding box center [612, 283] width 1225 height 567
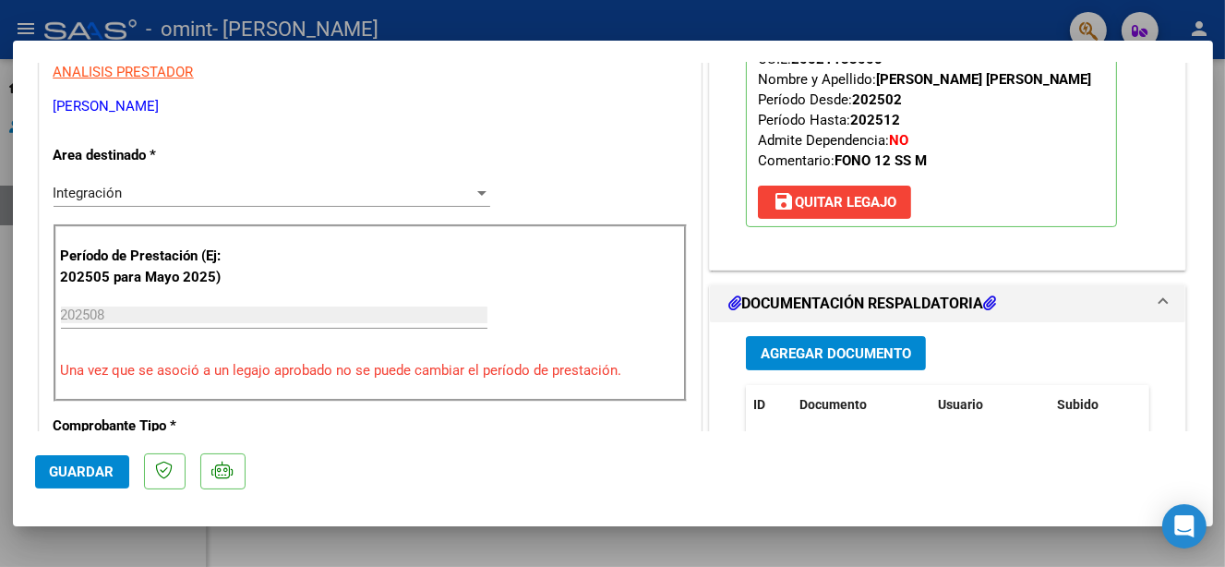
scroll to position [0, 0]
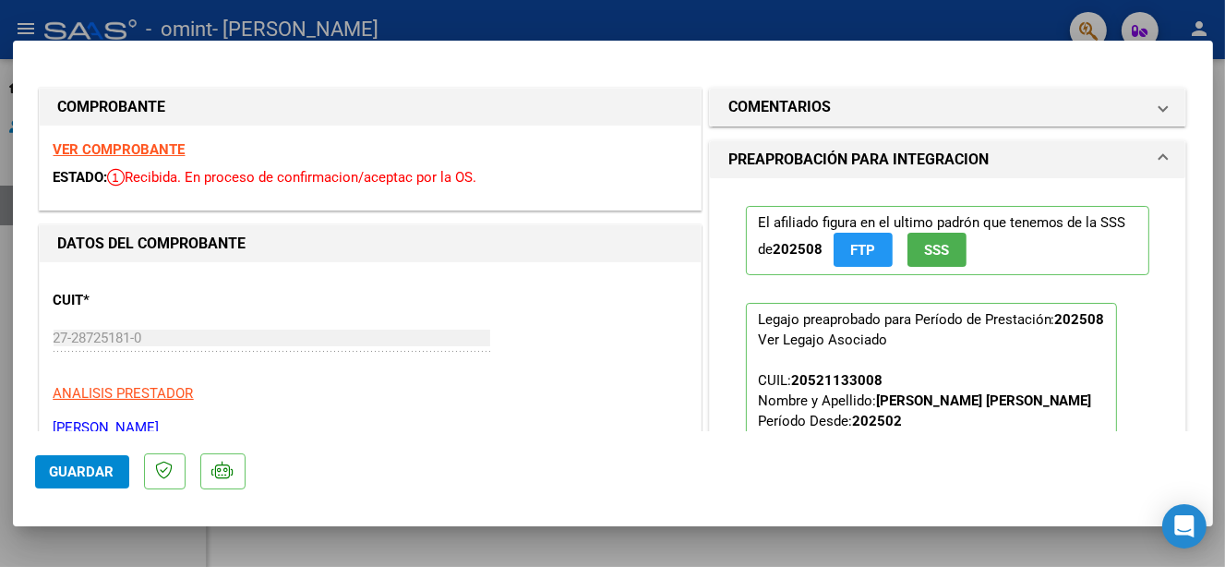
click at [566, 21] on div at bounding box center [612, 283] width 1225 height 567
type input "$ 0,00"
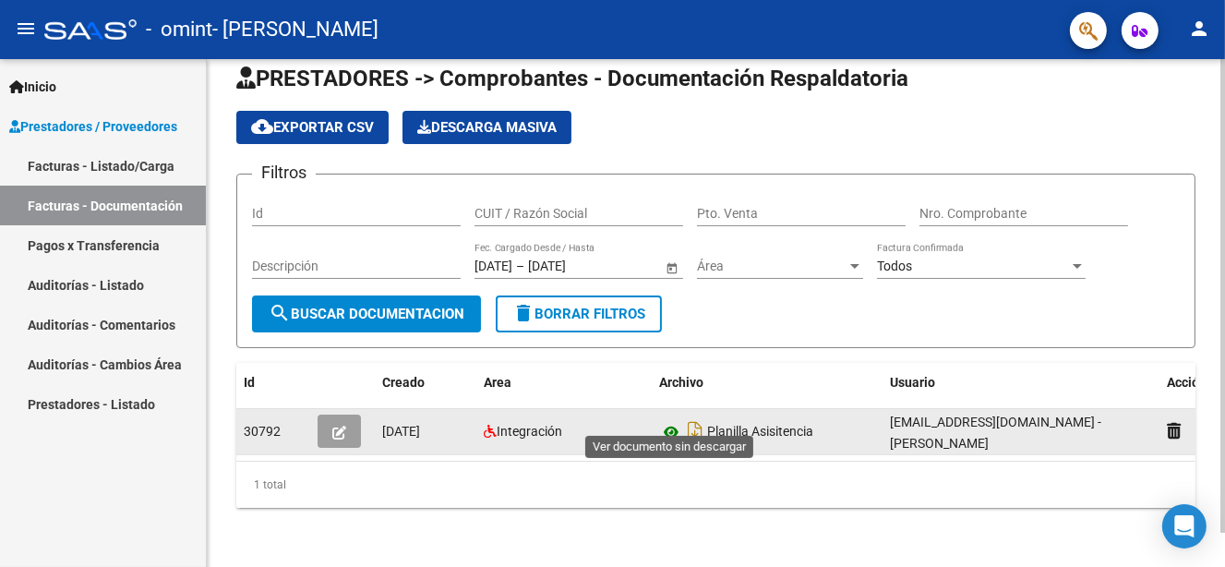
click at [674, 421] on icon at bounding box center [671, 432] width 24 height 22
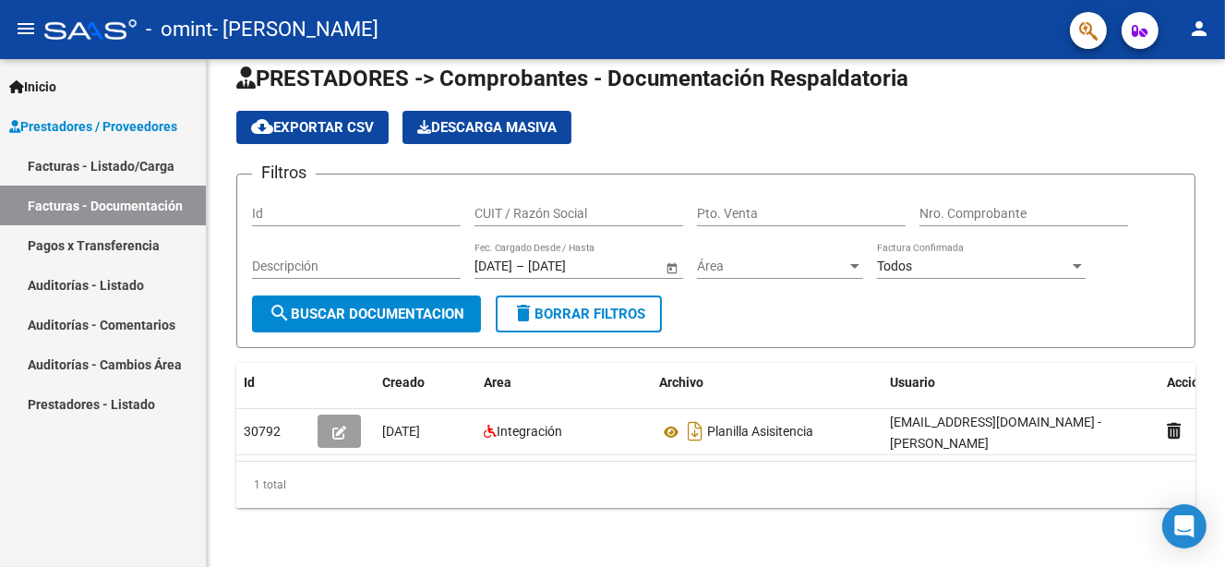
click at [123, 170] on link "Facturas - Listado/Carga" at bounding box center [103, 166] width 206 height 40
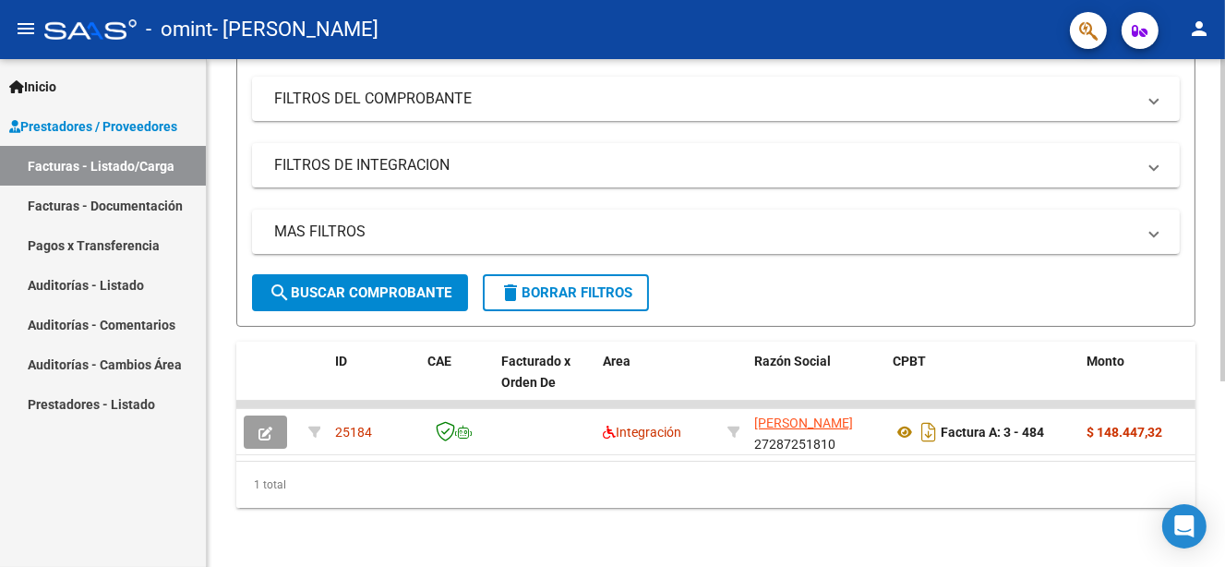
scroll to position [293, 0]
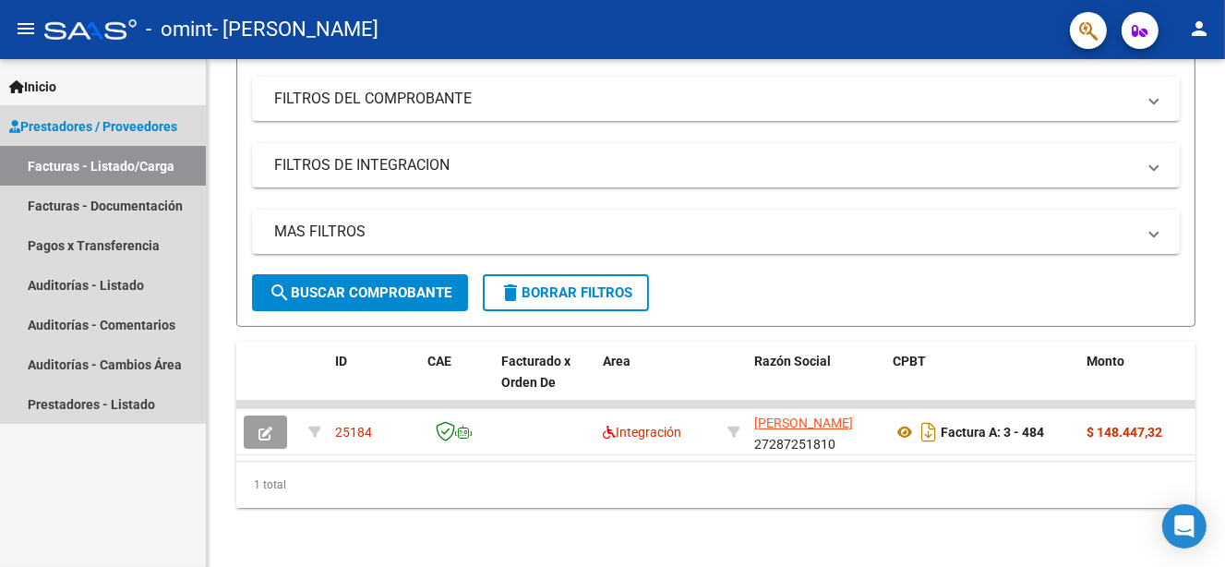
click at [141, 129] on span "Prestadores / Proveedores" at bounding box center [93, 126] width 168 height 20
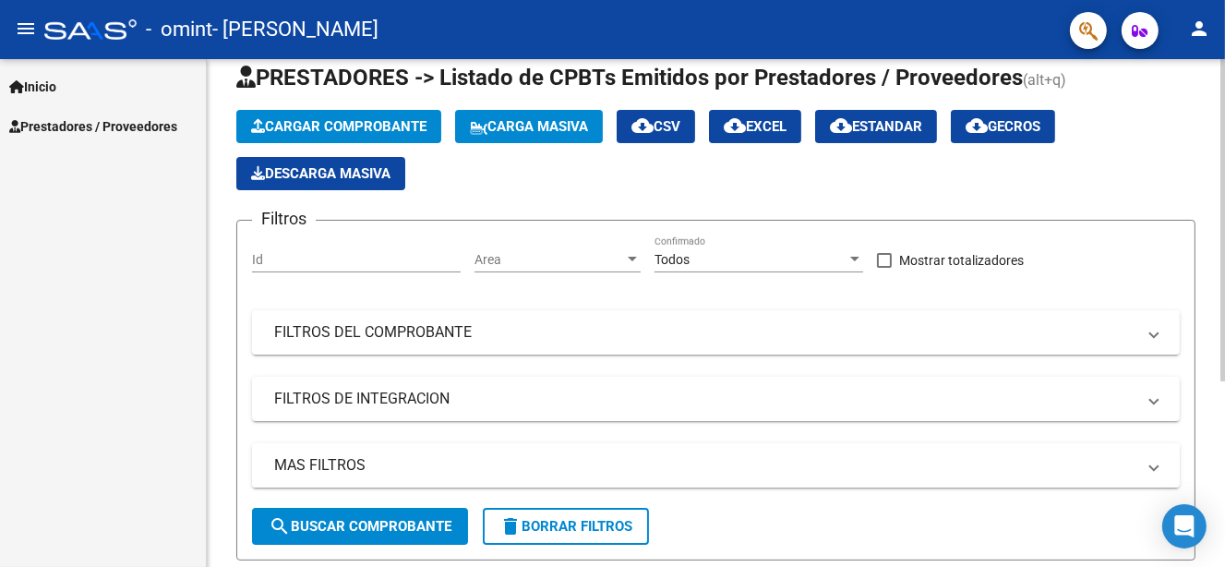
scroll to position [16, 0]
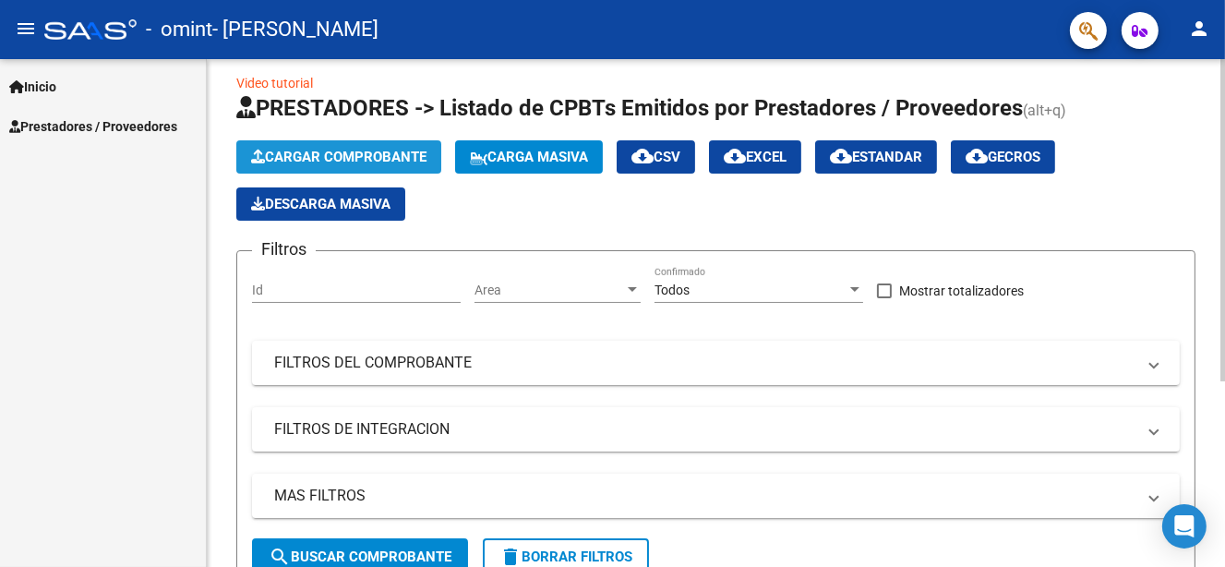
click at [354, 156] on span "Cargar Comprobante" at bounding box center [338, 157] width 175 height 17
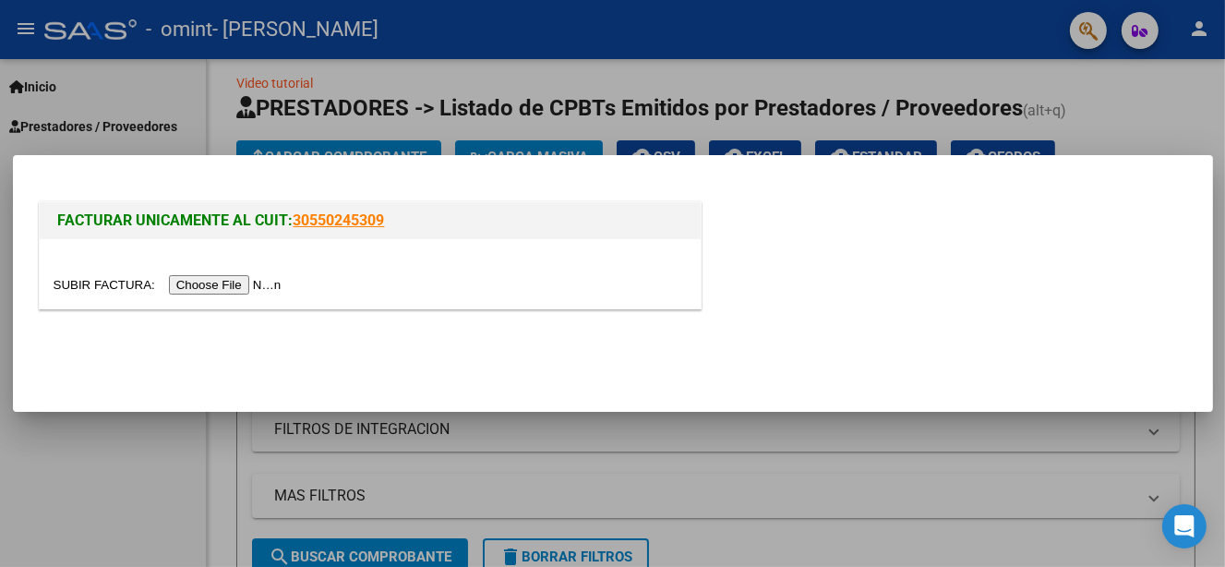
click at [186, 283] on input "file" at bounding box center [171, 284] width 234 height 19
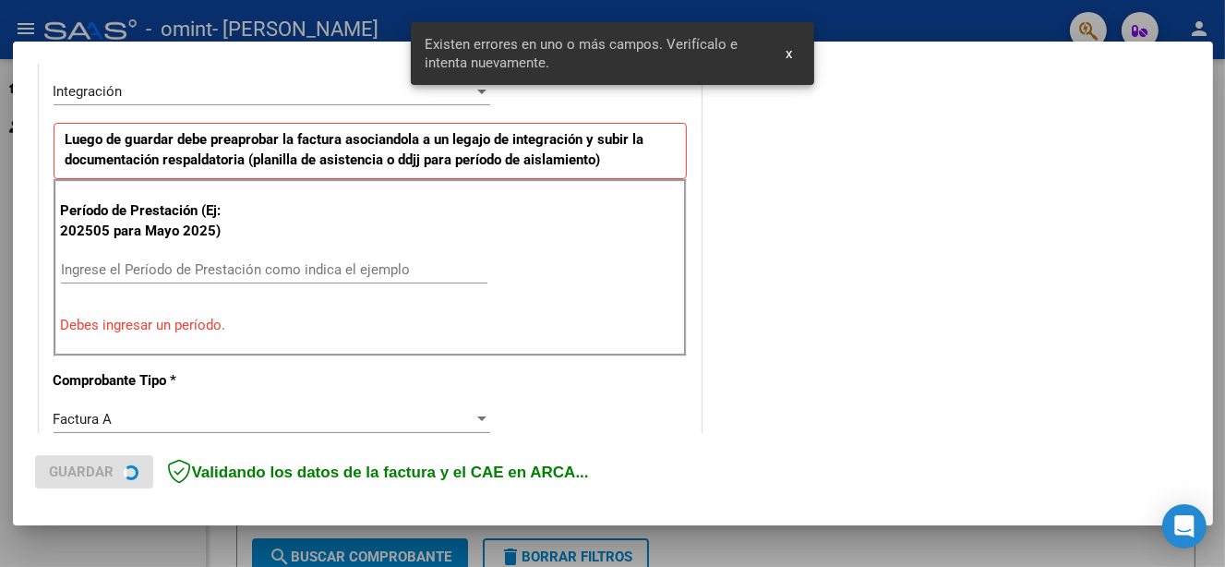
scroll to position [457, 0]
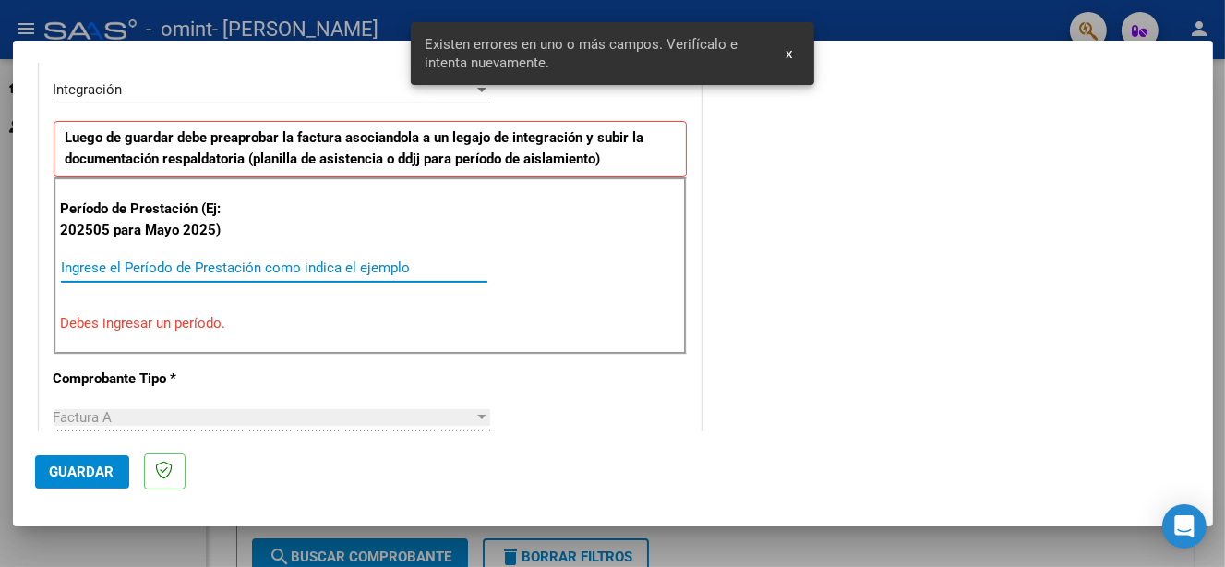
click at [192, 268] on input "Ingrese el Período de Prestación como indica el ejemplo" at bounding box center [274, 267] width 427 height 17
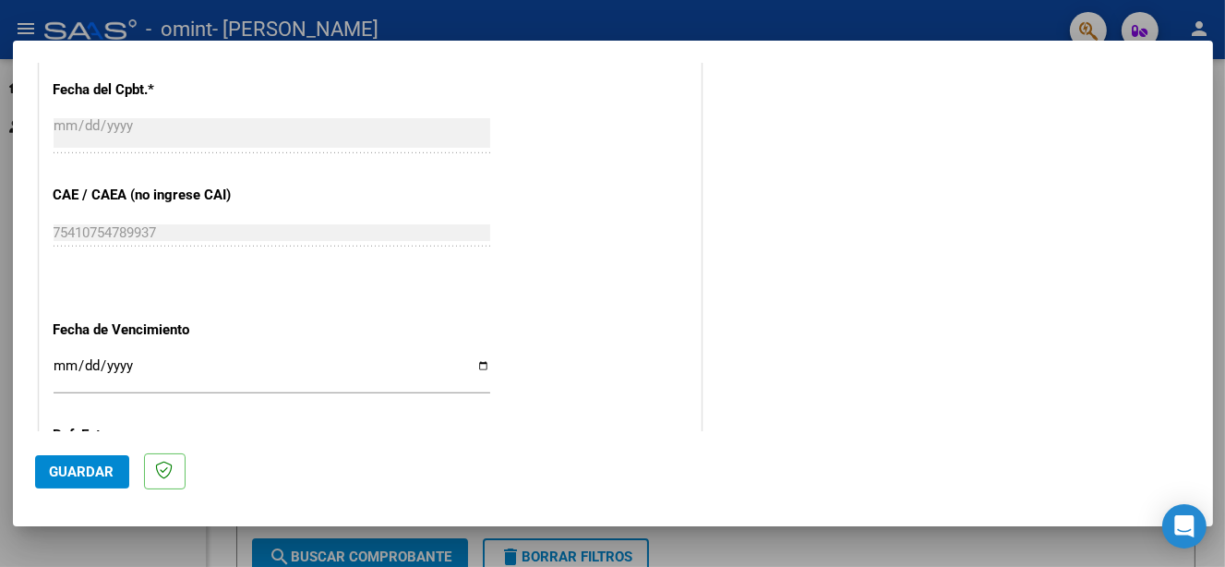
scroll to position [1103, 0]
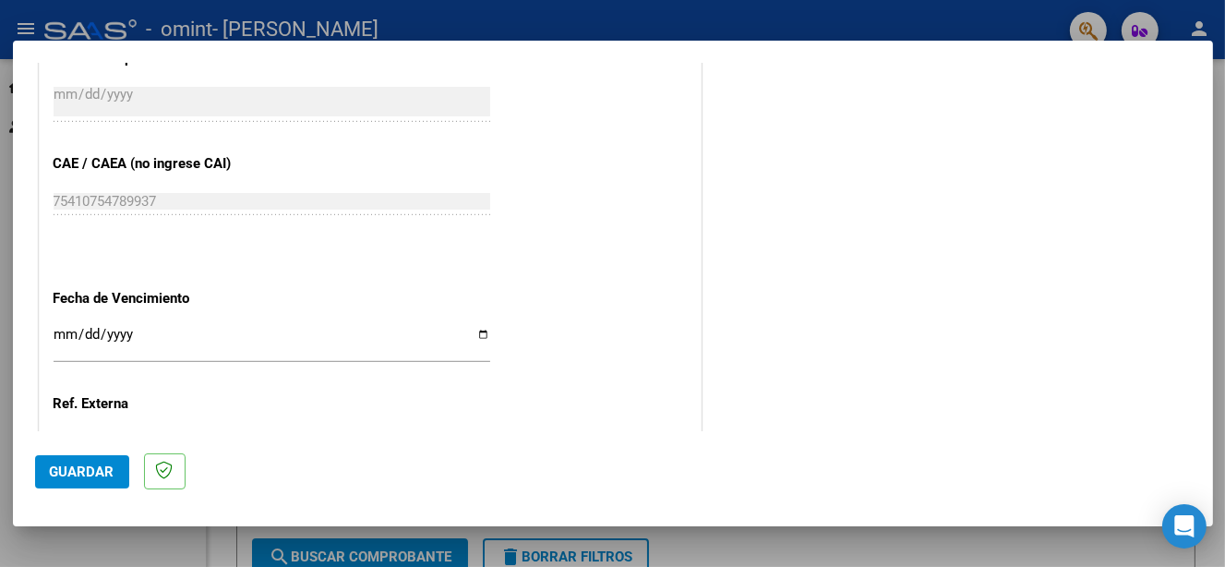
type input "202509"
click at [481, 335] on input "Ingresar la fecha" at bounding box center [272, 342] width 437 height 30
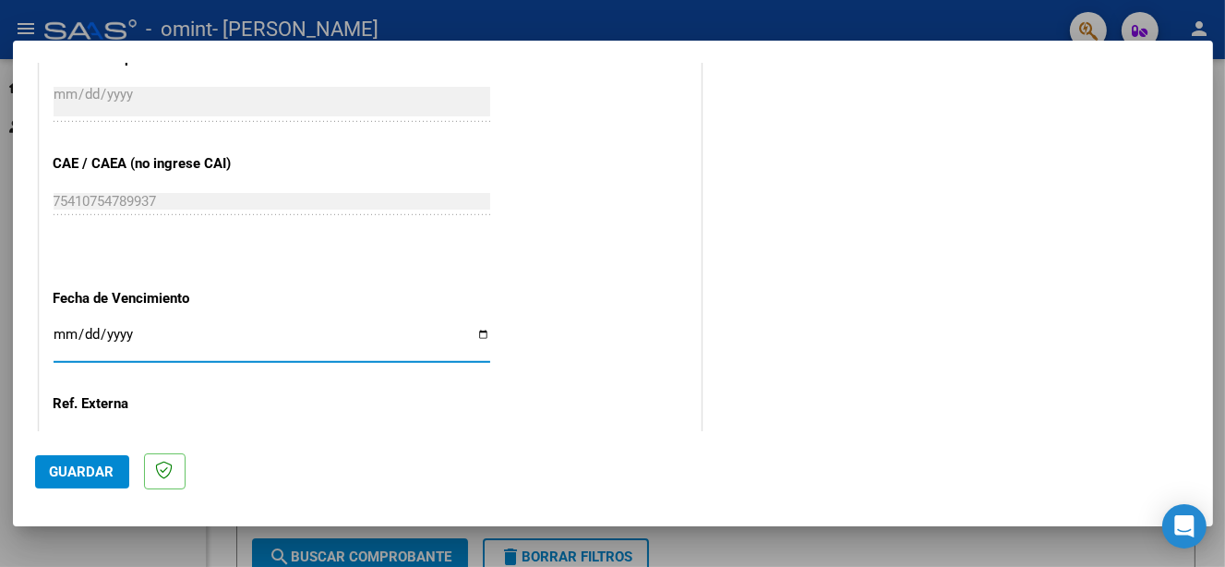
type input "[DATE]"
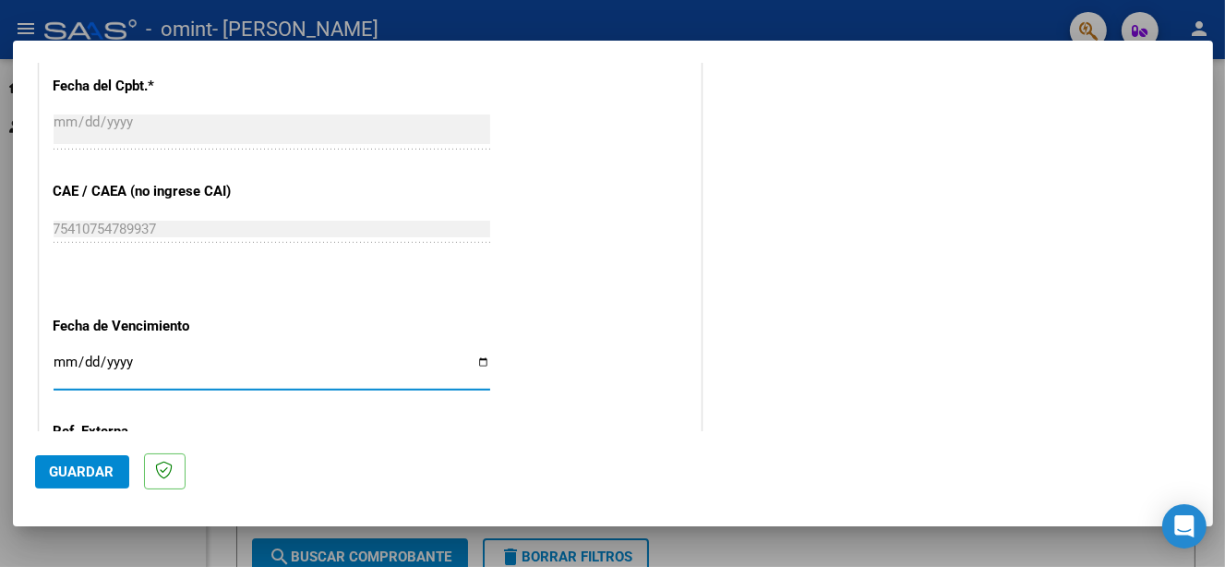
scroll to position [1108, 0]
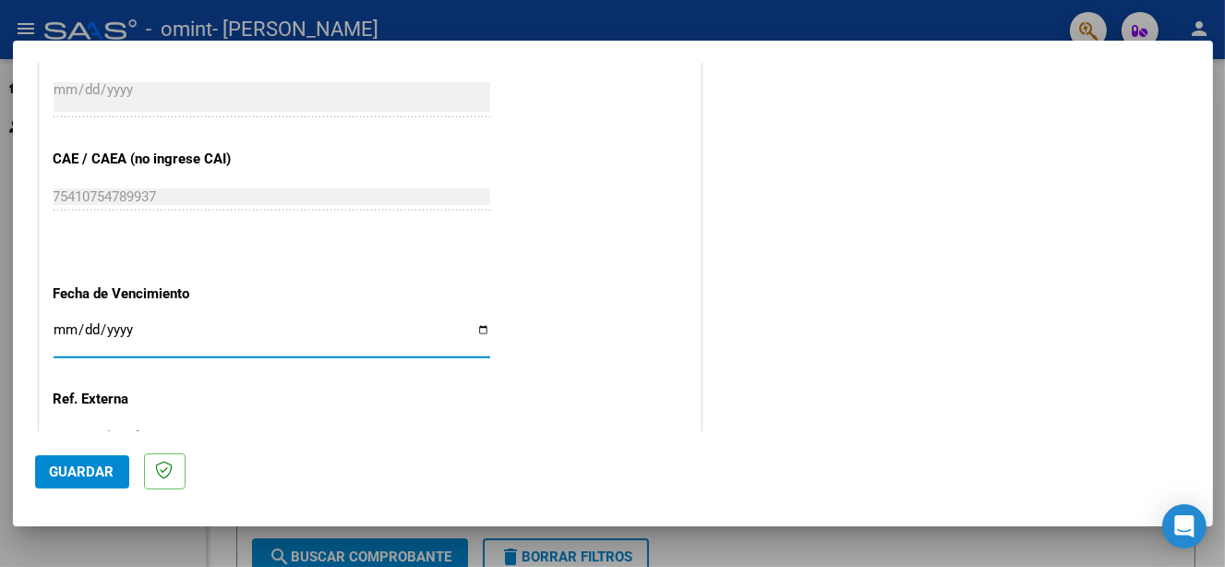
click at [90, 469] on span "Guardar" at bounding box center [82, 471] width 65 height 17
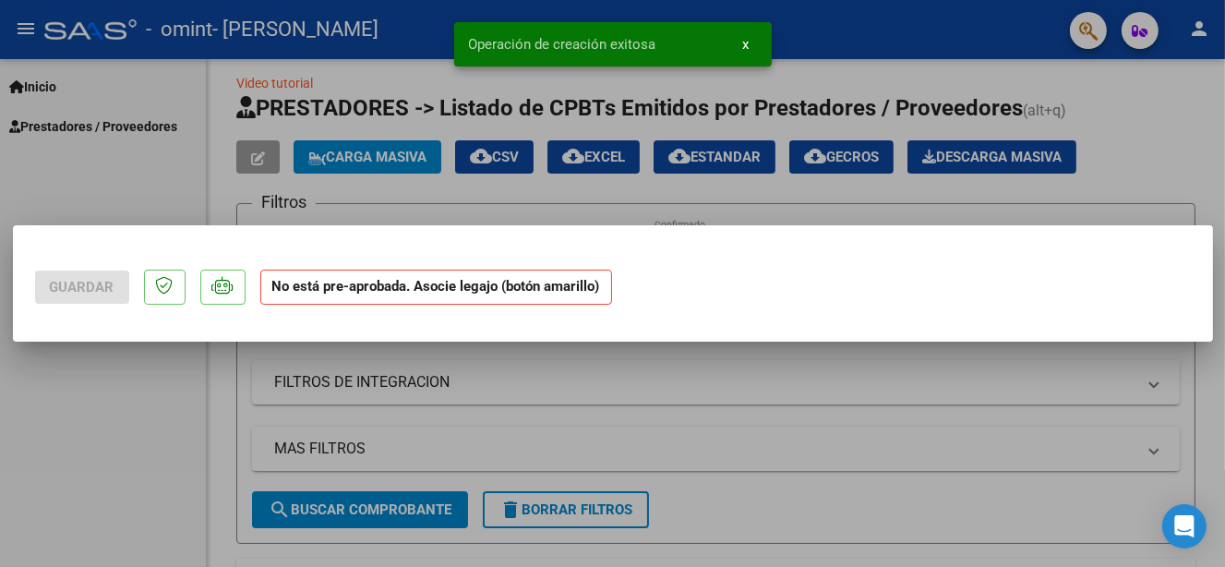
scroll to position [0, 0]
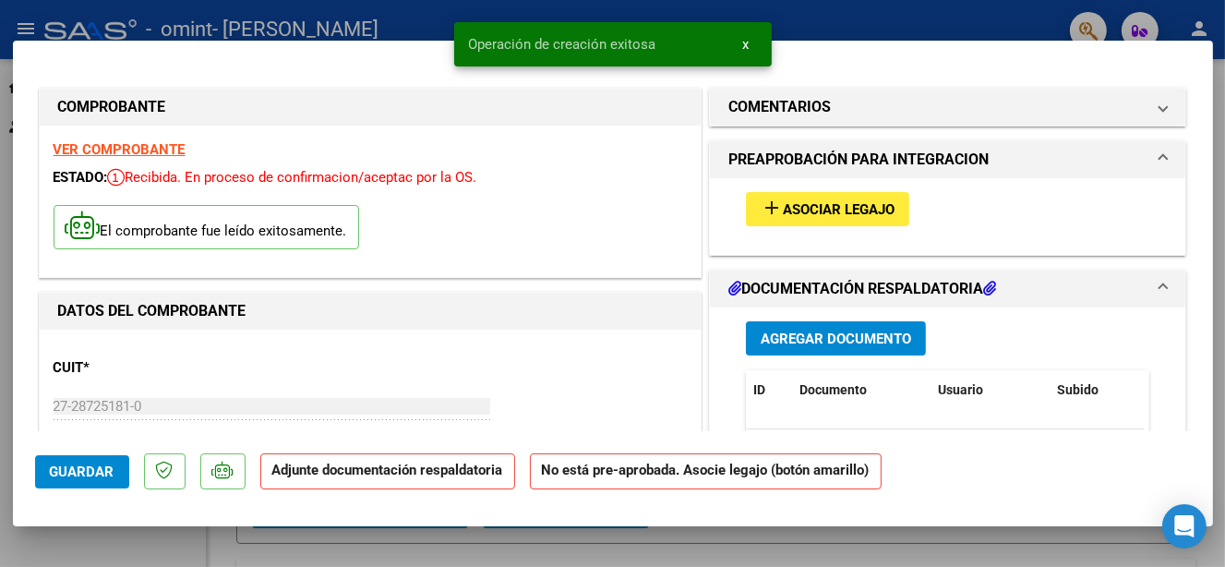
click at [783, 205] on span "Asociar Legajo" at bounding box center [839, 209] width 112 height 17
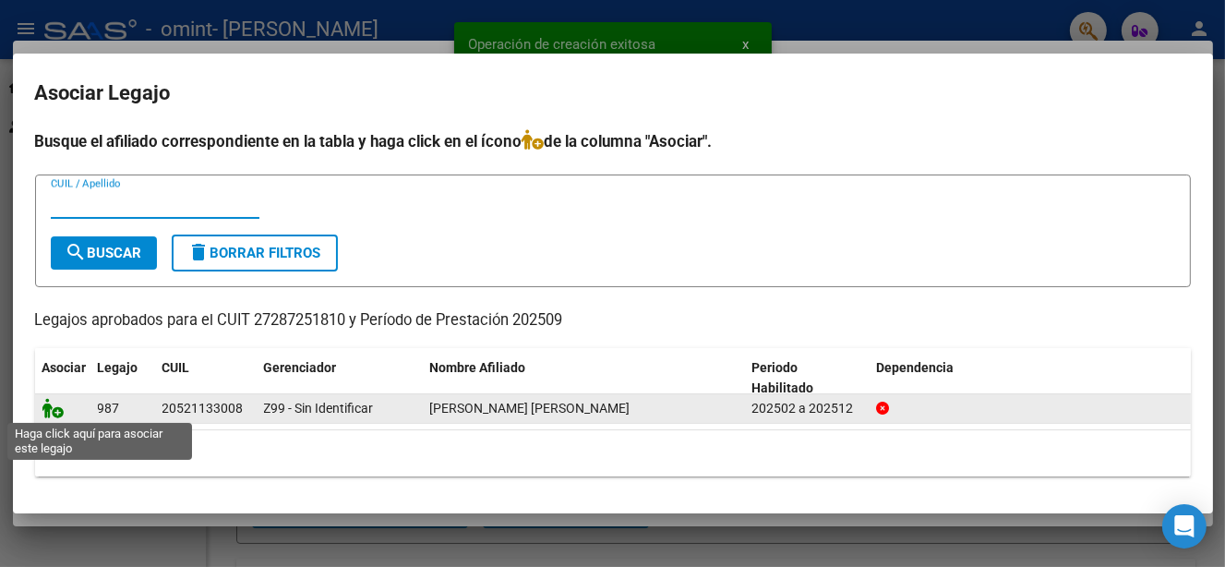
click at [54, 411] on icon at bounding box center [53, 408] width 22 height 20
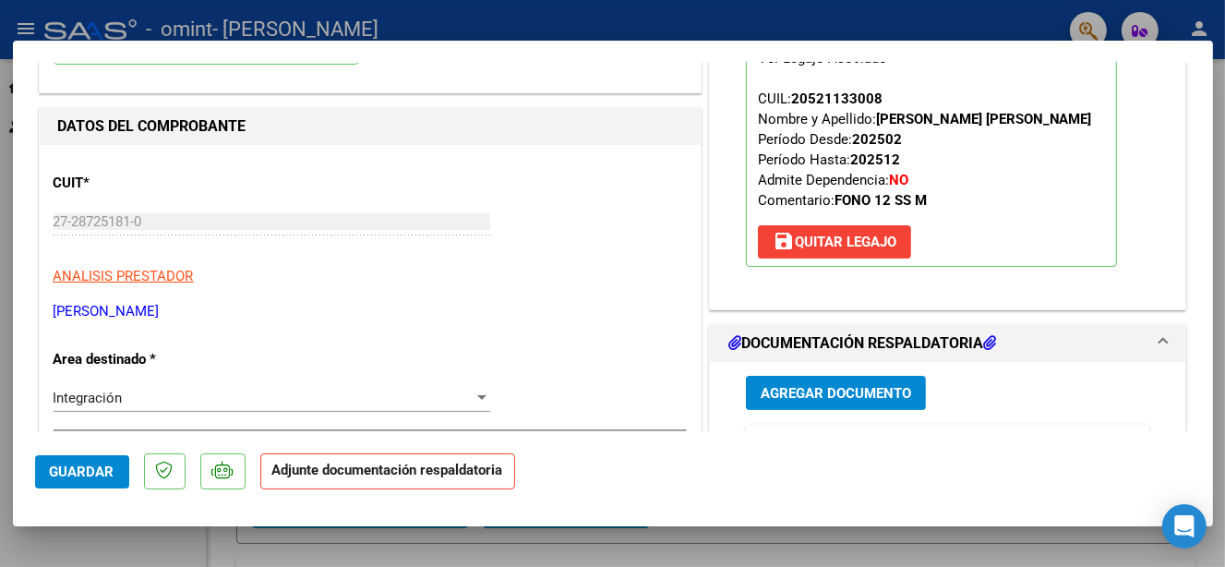
scroll to position [277, 0]
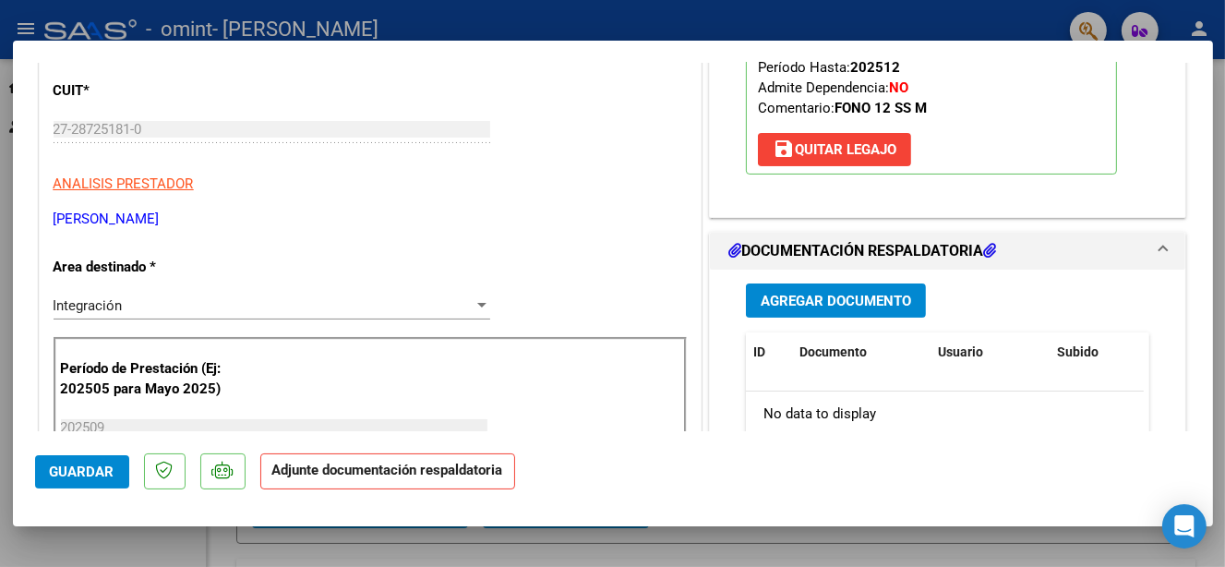
click at [785, 306] on span "Agregar Documento" at bounding box center [836, 301] width 150 height 17
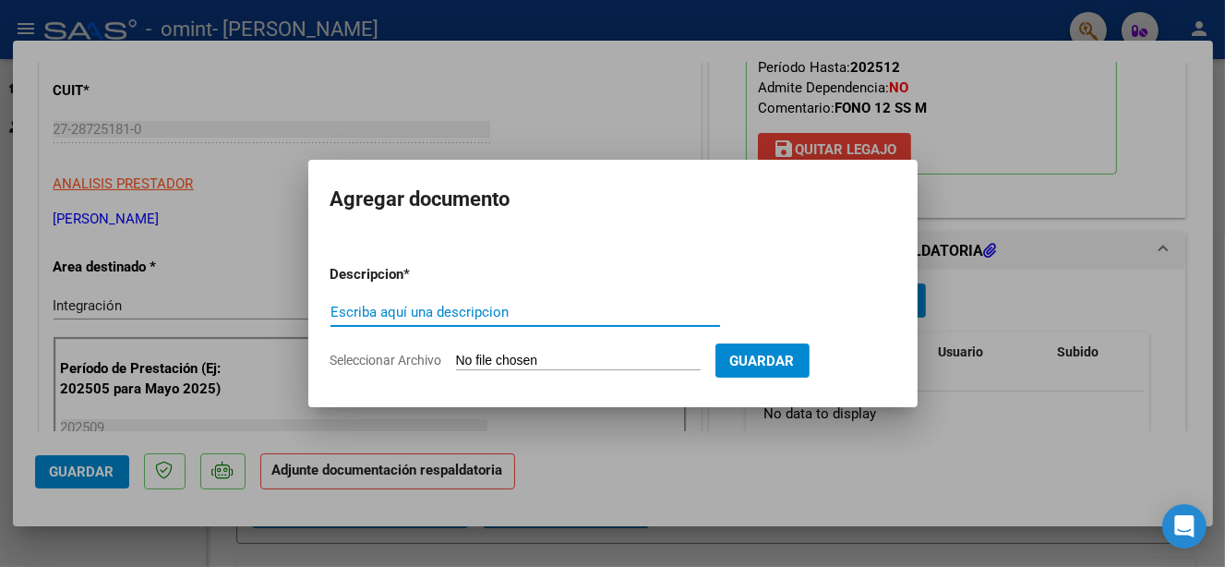
click at [487, 359] on input "Seleccionar Archivo" at bounding box center [578, 362] width 245 height 18
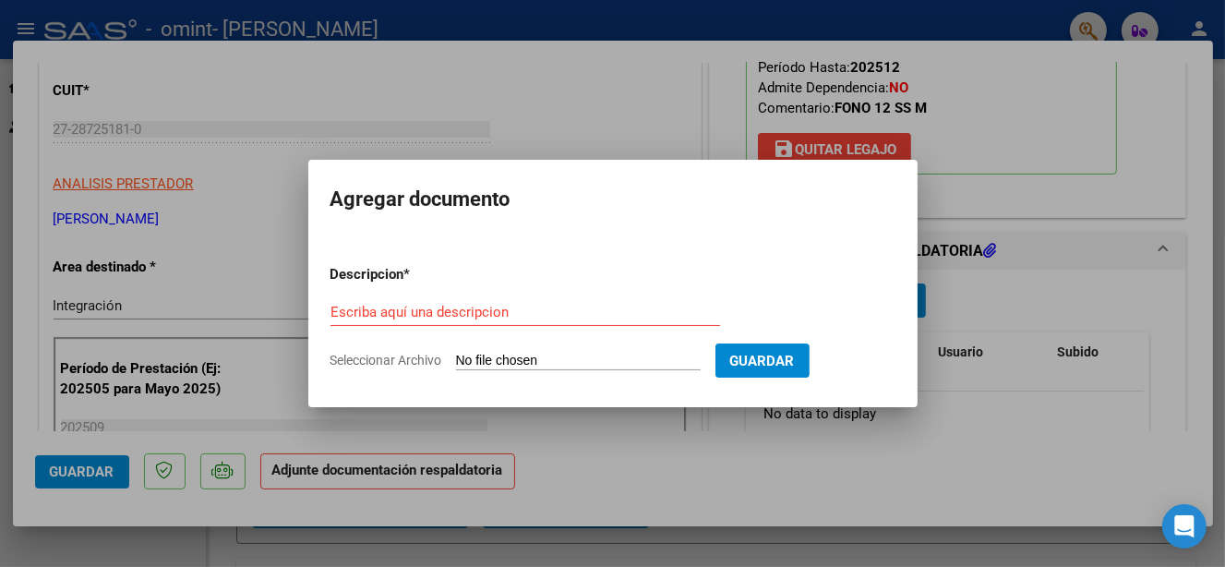
type input "C:\fakepath\[PERSON_NAME] [PERSON_NAME] SEPTIEMBRE.jpg"
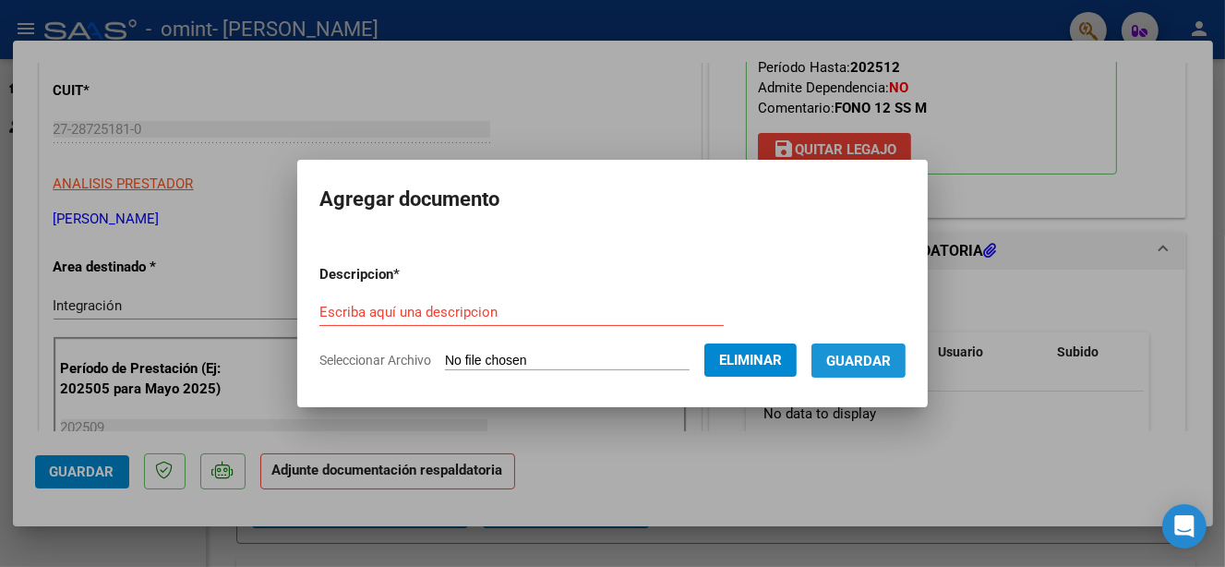
click at [847, 364] on span "Guardar" at bounding box center [858, 361] width 65 height 17
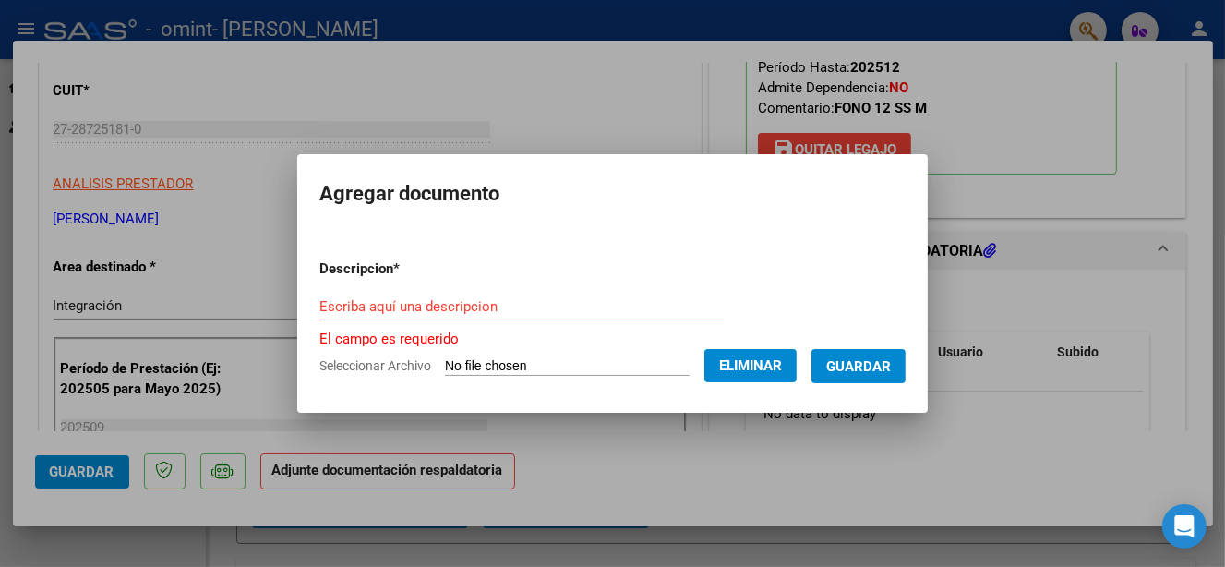
click at [366, 304] on input "Escriba aquí una descripcion" at bounding box center [521, 306] width 404 height 17
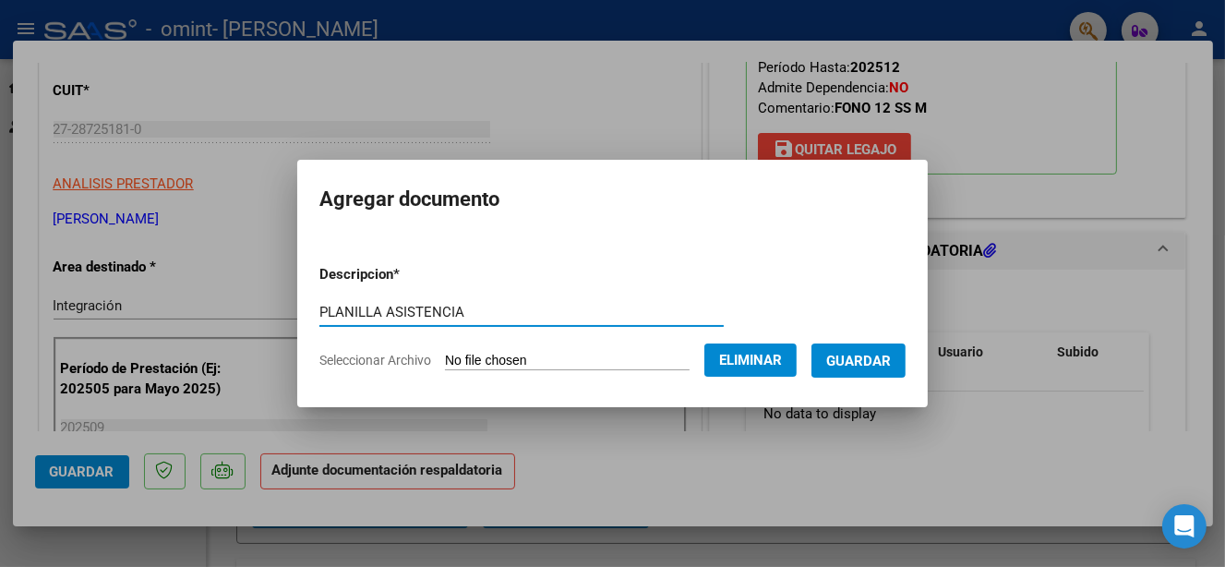
type input "PLANILLA ASISTENCIA"
click at [757, 365] on span "Eliminar" at bounding box center [750, 360] width 63 height 17
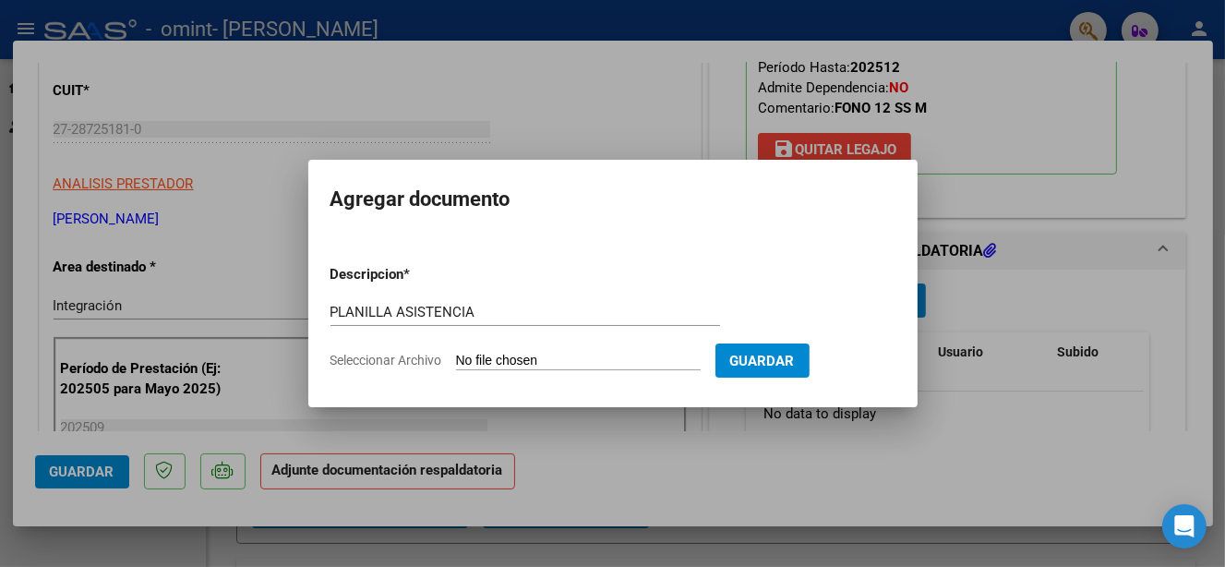
click at [487, 359] on input "Seleccionar Archivo" at bounding box center [578, 362] width 245 height 18
type input "C:\fakepath\[PERSON_NAME] [PERSON_NAME] SEPTIEMBRE.jpg"
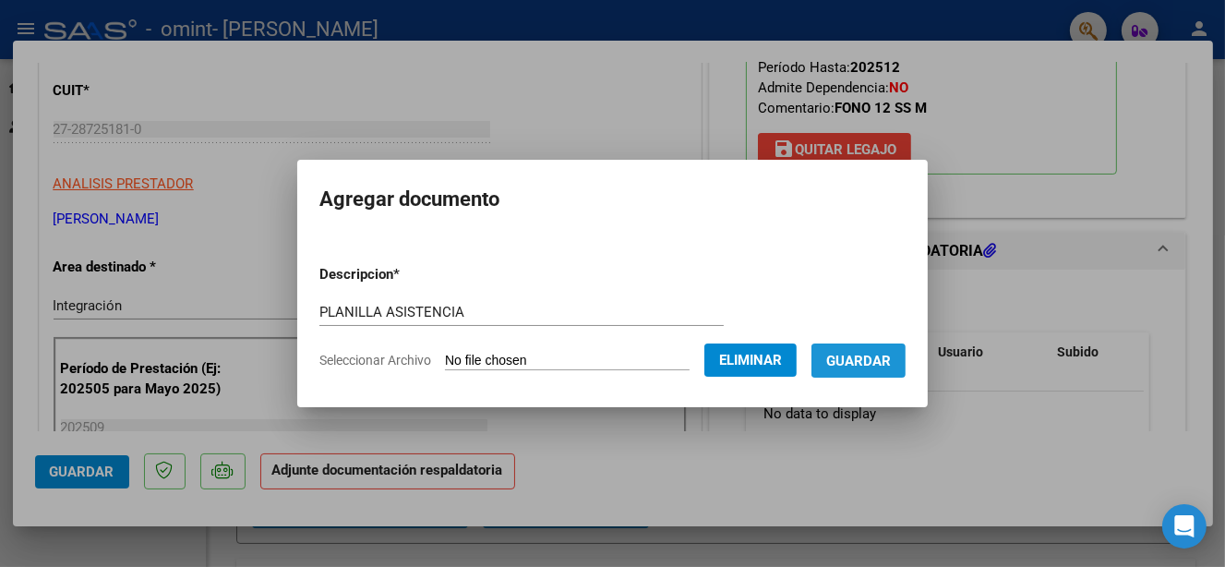
click at [866, 355] on span "Guardar" at bounding box center [858, 361] width 65 height 17
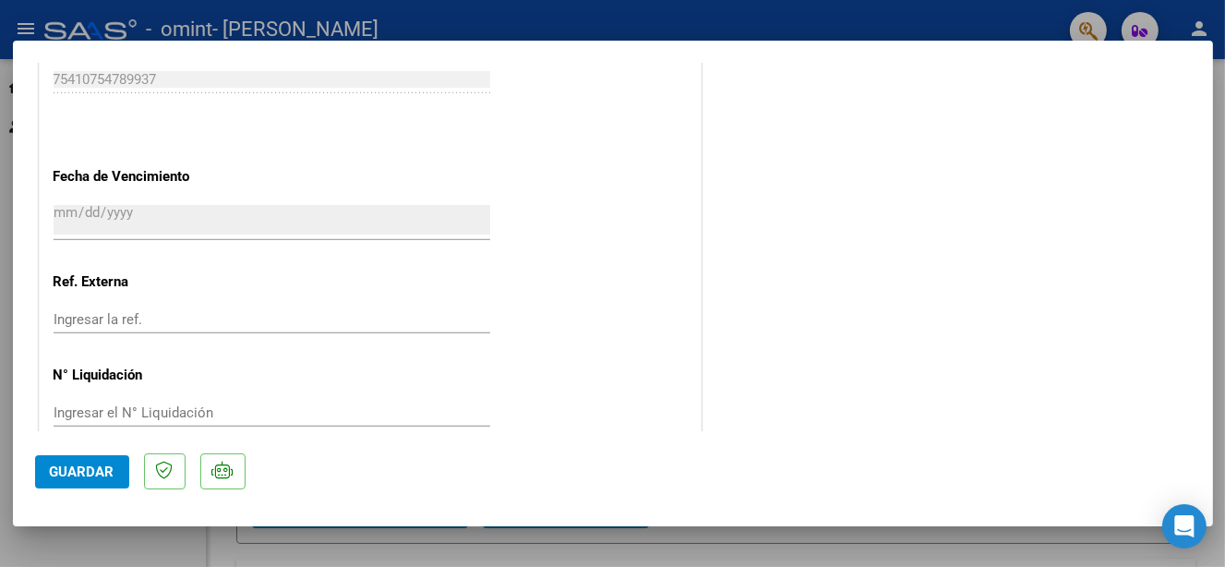
scroll to position [1281, 0]
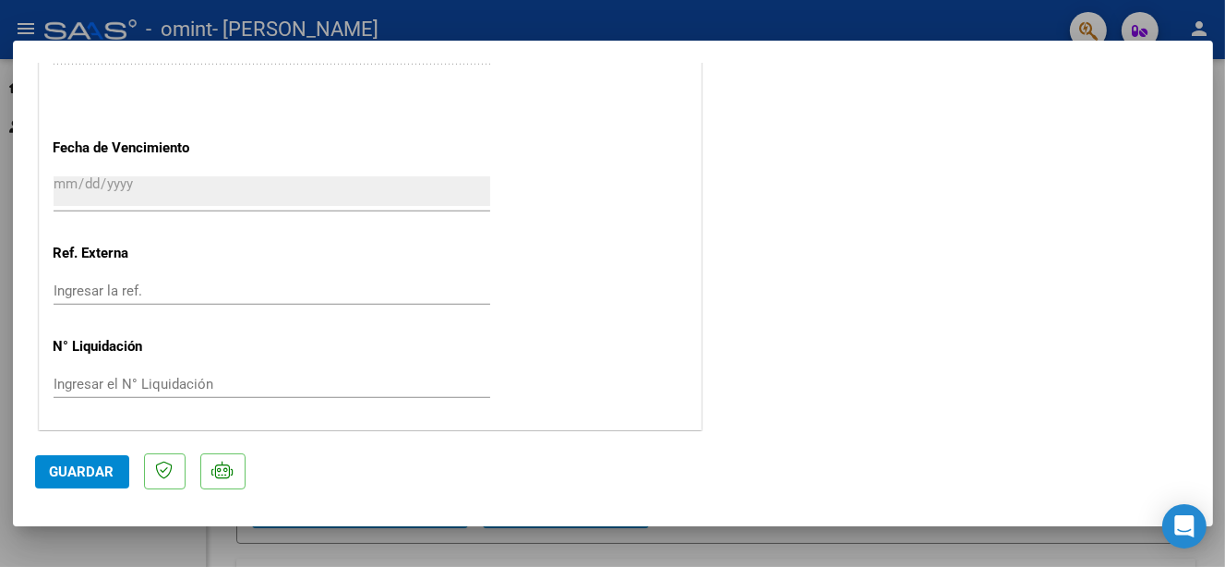
click at [99, 463] on span "Guardar" at bounding box center [82, 471] width 65 height 17
click at [90, 465] on span "Guardar" at bounding box center [82, 471] width 65 height 17
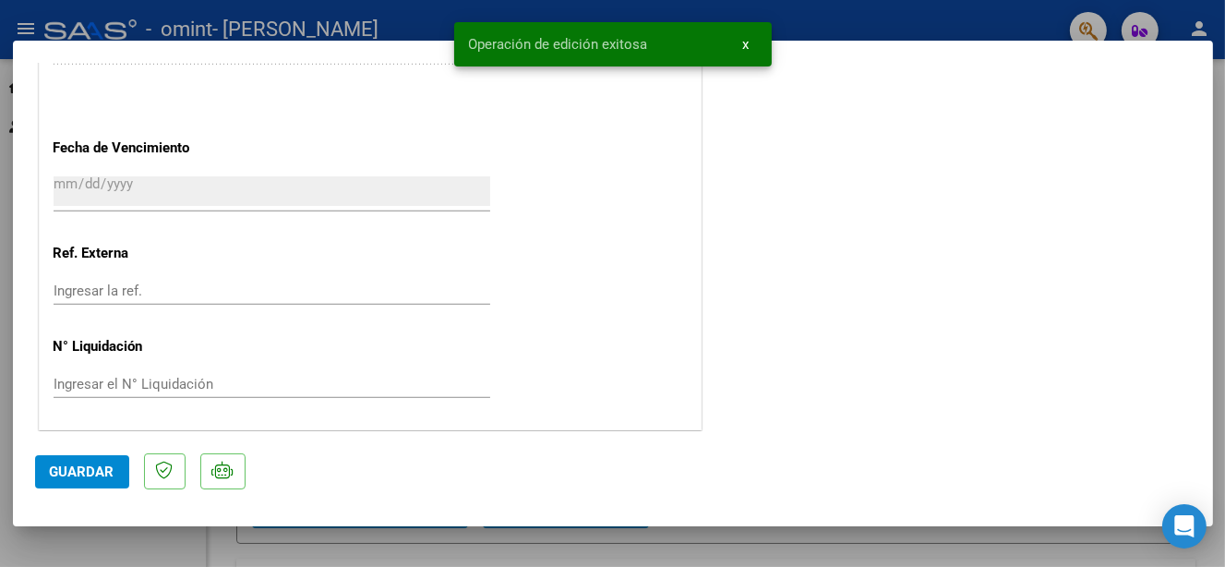
click at [856, 16] on div at bounding box center [612, 283] width 1225 height 567
type input "$ 0,00"
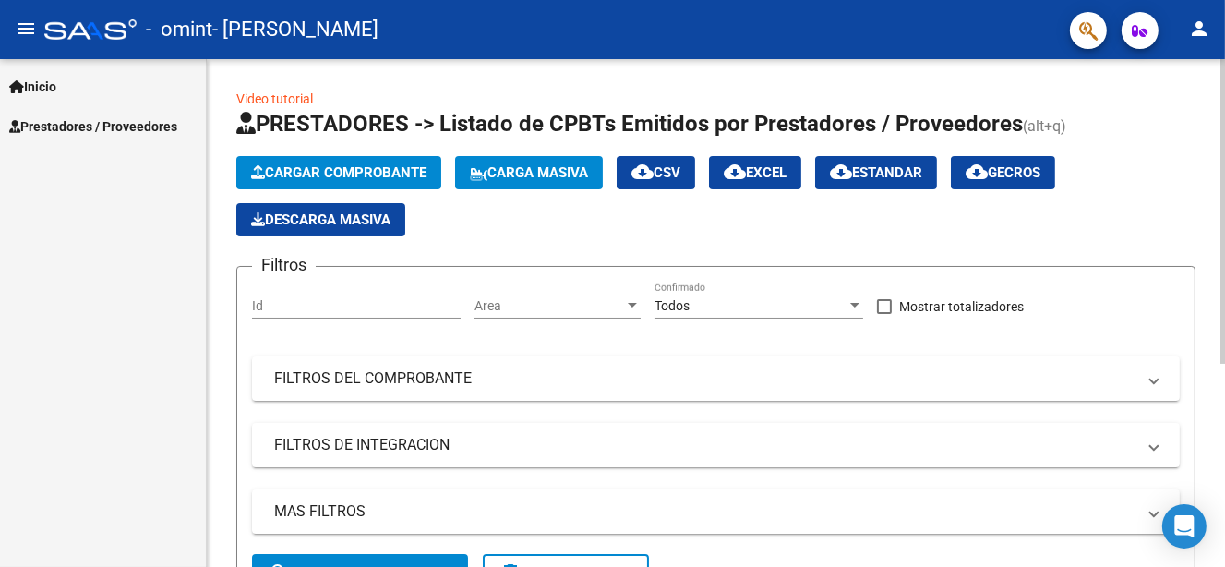
scroll to position [0, 0]
drag, startPoint x: 68, startPoint y: 119, endPoint x: 81, endPoint y: 120, distance: 13.0
click at [69, 119] on span "Prestadores / Proveedores" at bounding box center [93, 126] width 168 height 20
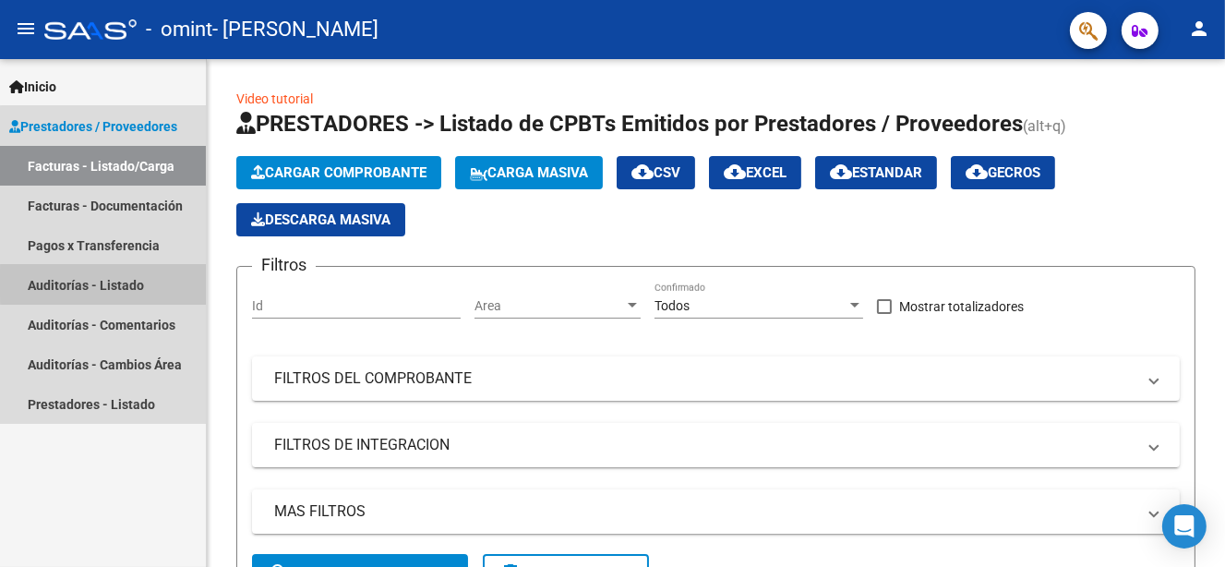
click at [123, 283] on link "Auditorías - Listado" at bounding box center [103, 285] width 206 height 40
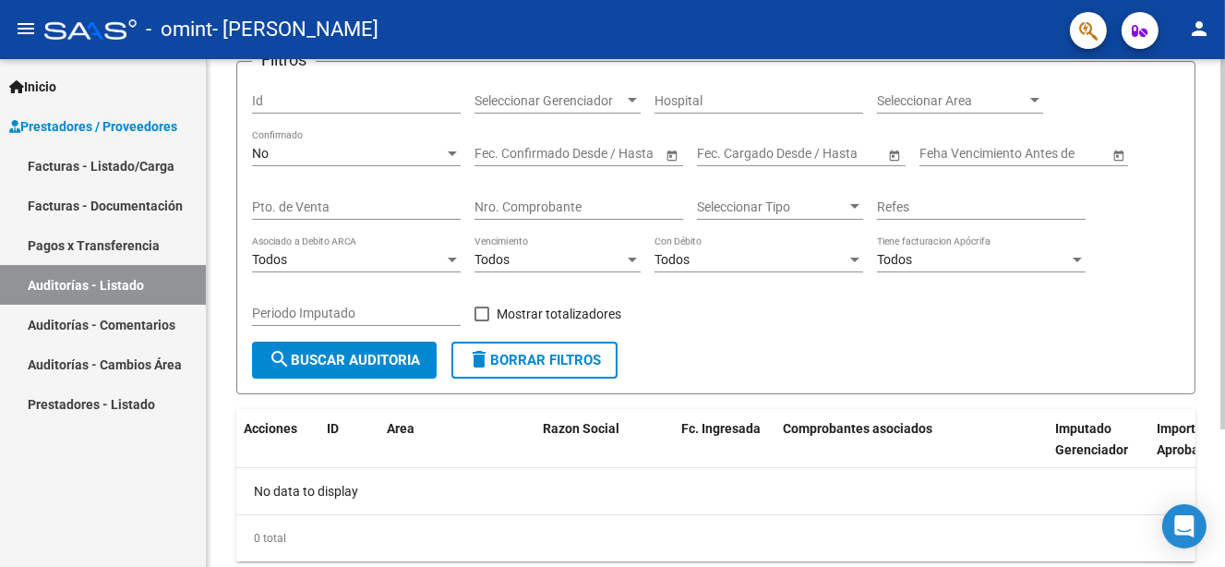
scroll to position [188, 0]
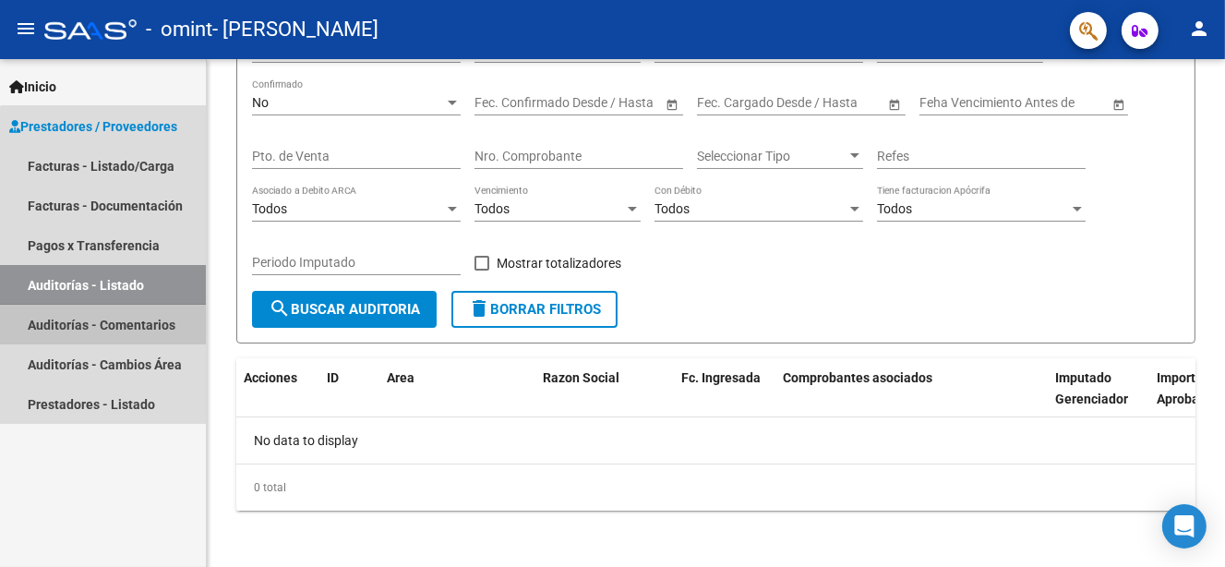
click at [142, 323] on link "Auditorías - Comentarios" at bounding box center [103, 325] width 206 height 40
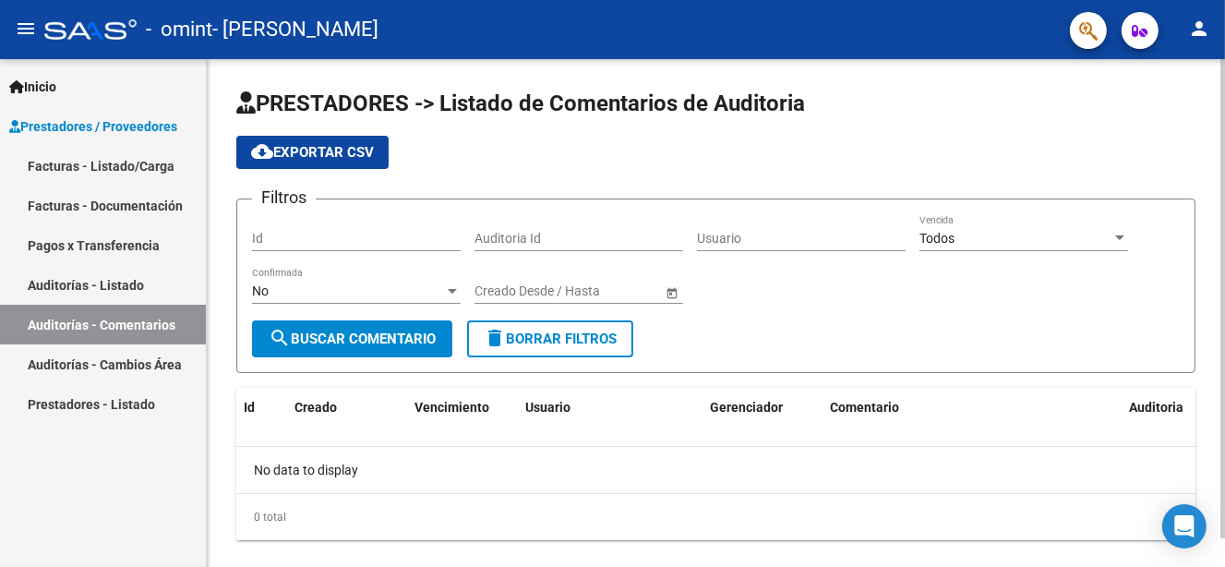
scroll to position [30, 0]
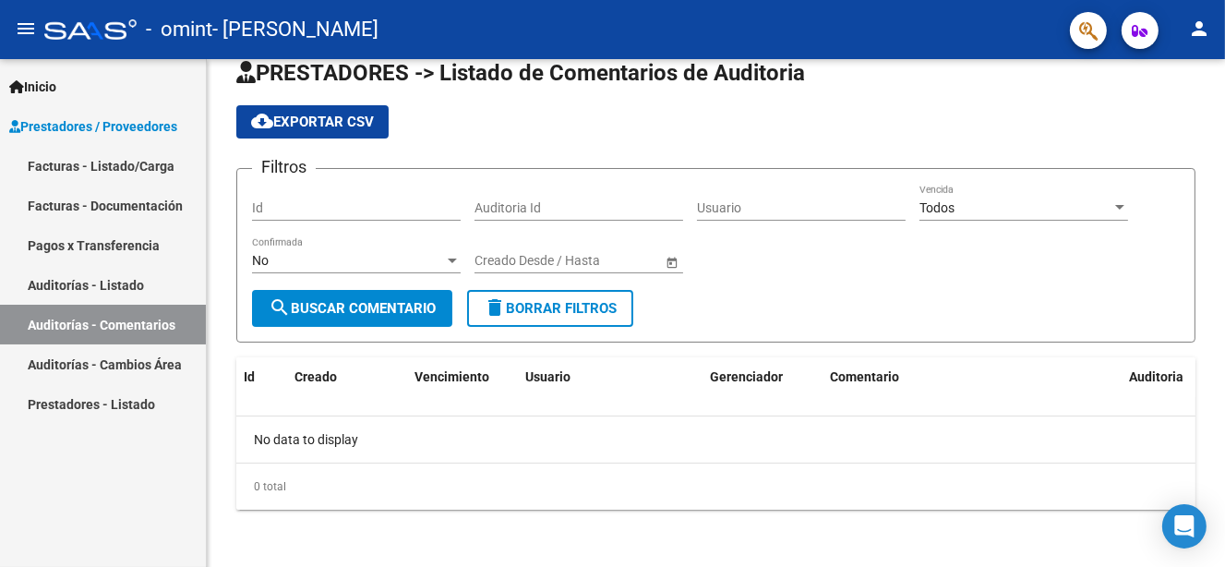
click at [155, 365] on link "Auditorías - Cambios Área" at bounding box center [103, 364] width 206 height 40
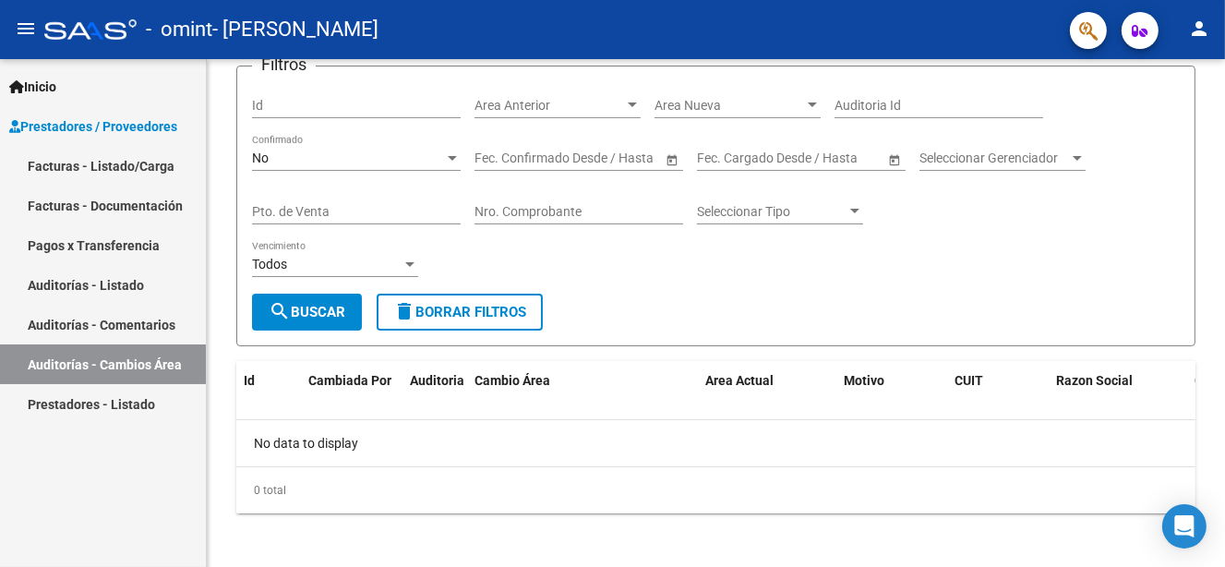
scroll to position [102, 0]
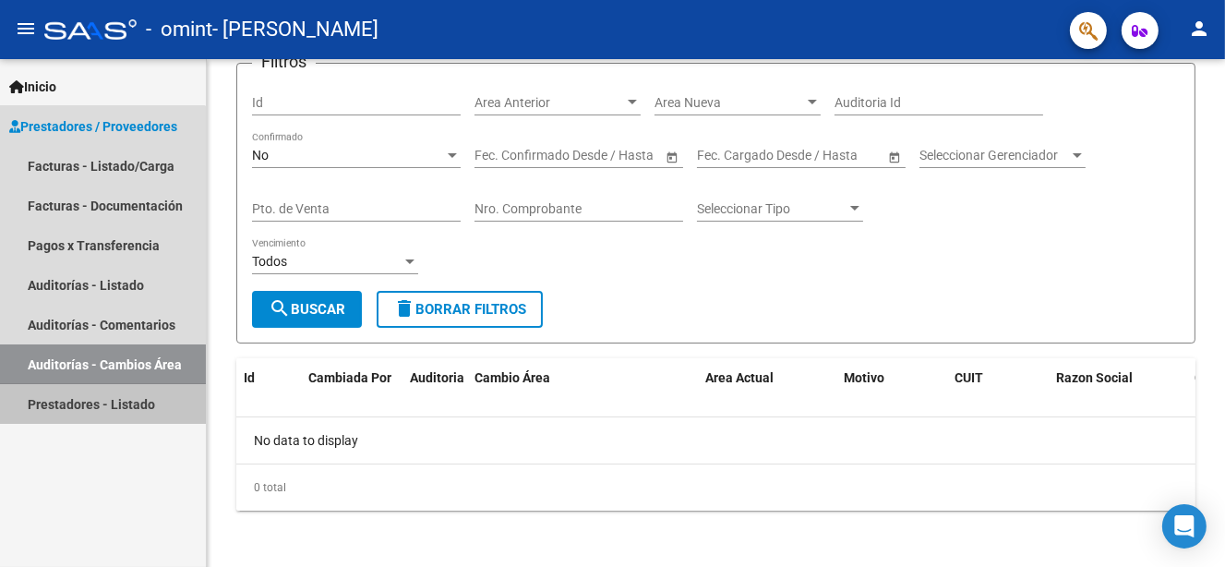
click at [82, 403] on link "Prestadores - Listado" at bounding box center [103, 404] width 206 height 40
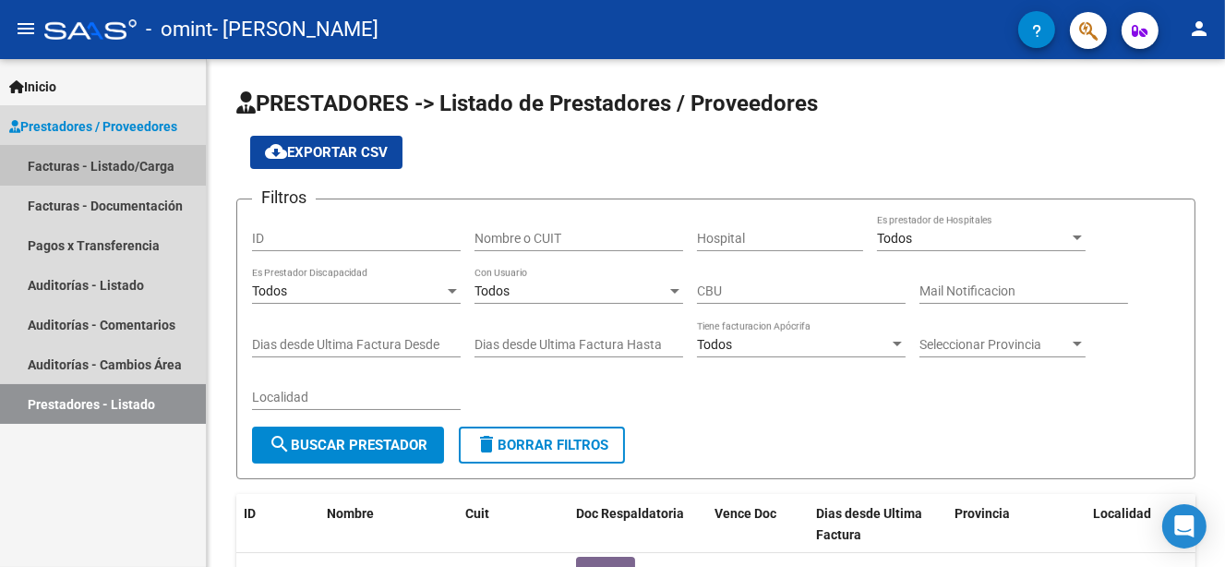
click at [132, 155] on link "Facturas - Listado/Carga" at bounding box center [103, 166] width 206 height 40
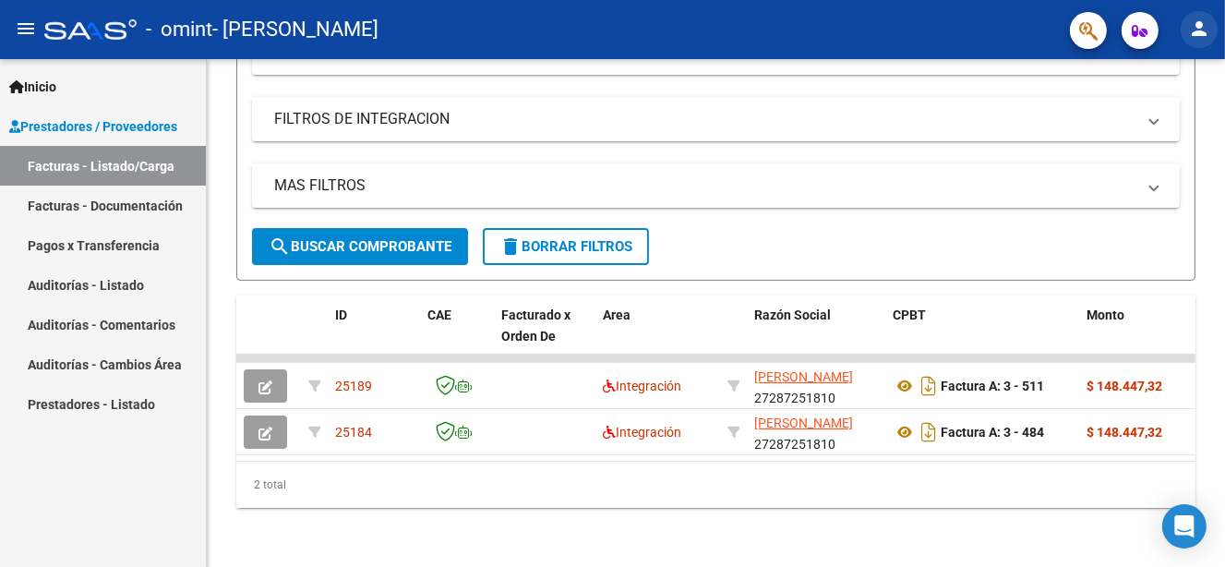
click at [1207, 30] on mat-icon "person" at bounding box center [1199, 29] width 22 height 22
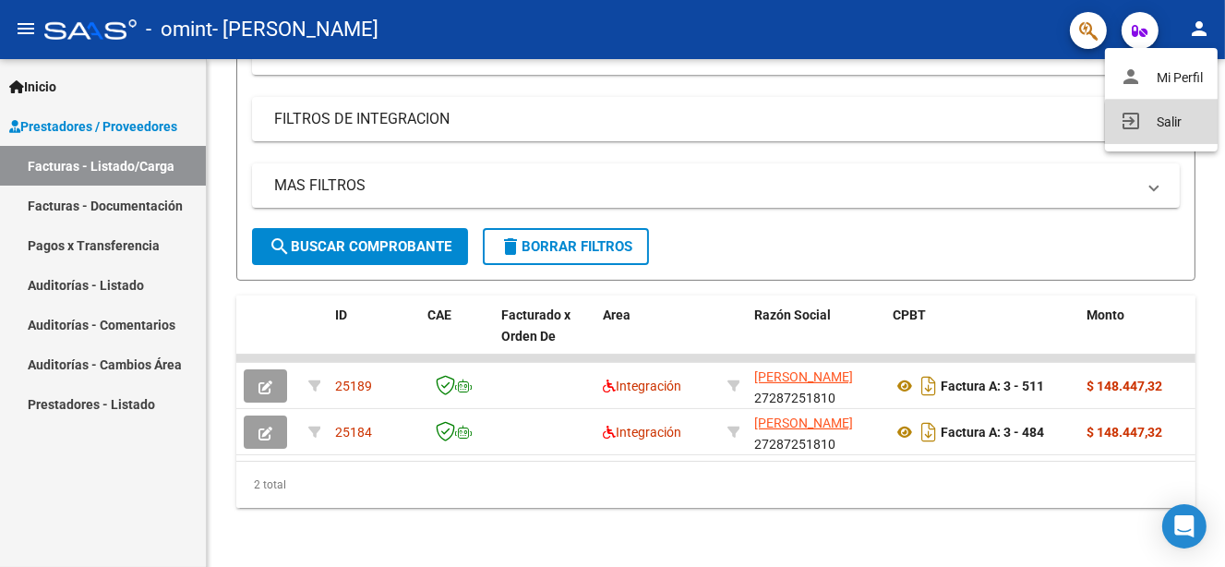
click at [1181, 118] on button "exit_to_app Salir" at bounding box center [1161, 122] width 113 height 44
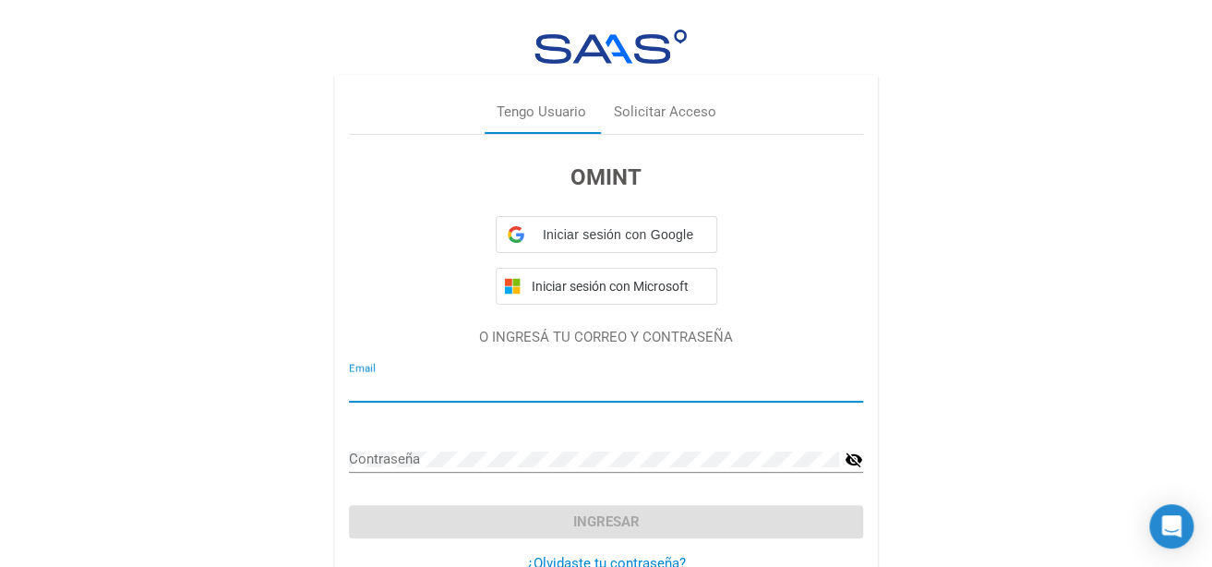
type input "[EMAIL_ADDRESS][DOMAIN_NAME]"
